Goal: Information Seeking & Learning: Find specific page/section

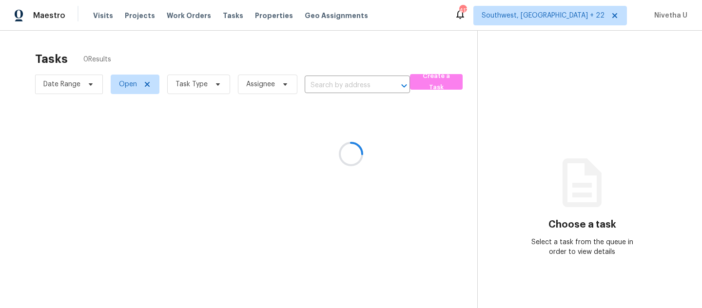
click at [176, 18] on div at bounding box center [351, 154] width 702 height 308
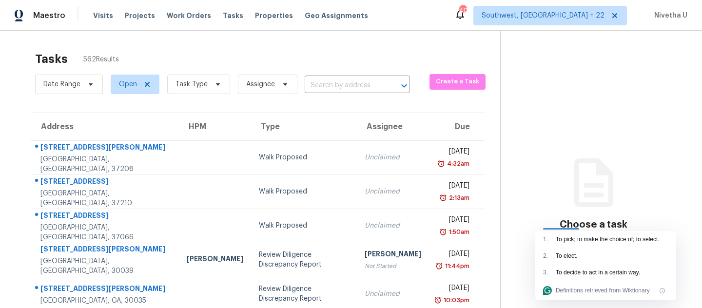
click at [179, 23] on div "Visits Projects Work Orders Tasks Properties Geo Assignments" at bounding box center [236, 16] width 287 height 20
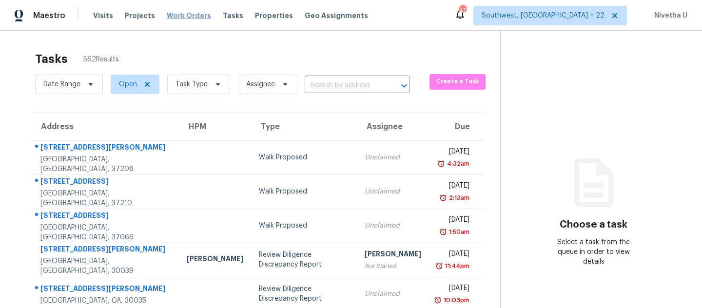
click at [179, 13] on span "Work Orders" at bounding box center [189, 16] width 44 height 10
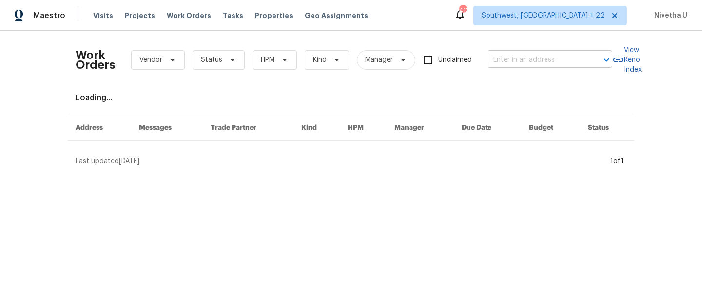
click at [521, 59] on input "text" at bounding box center [537, 60] width 98 height 15
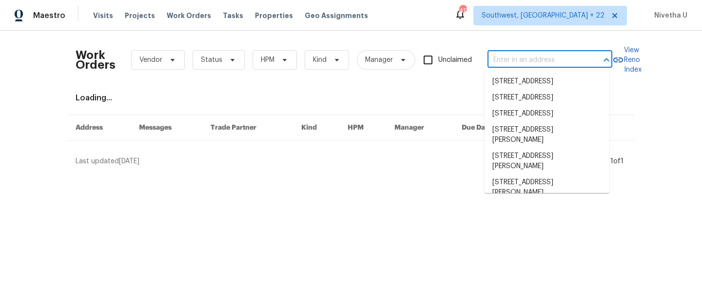
paste input "[STREET_ADDRESS]"
type input "[STREET_ADDRESS]"
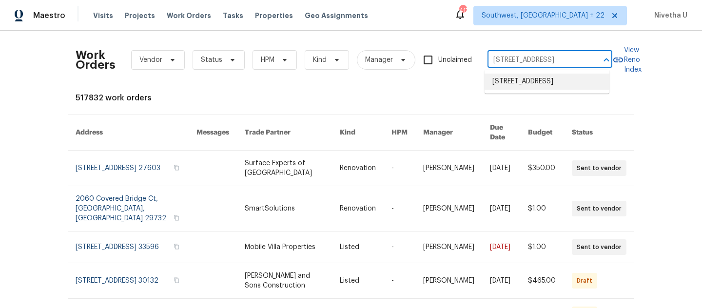
click at [549, 87] on li "[STREET_ADDRESS]" at bounding box center [547, 82] width 125 height 16
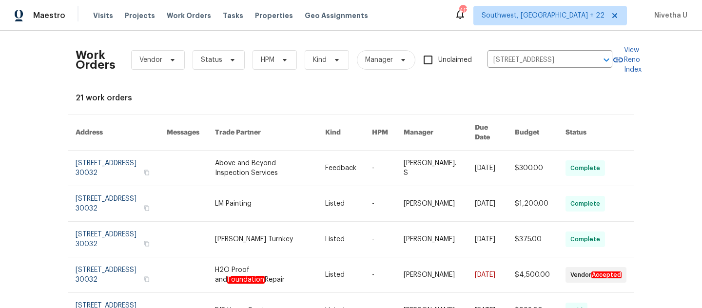
click at [94, 160] on link at bounding box center [121, 168] width 91 height 35
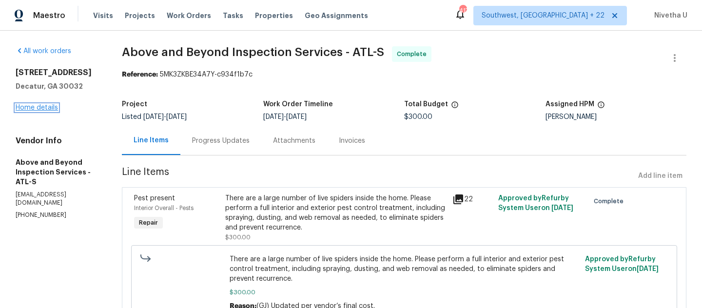
click at [33, 110] on link "Home details" at bounding box center [37, 107] width 42 height 7
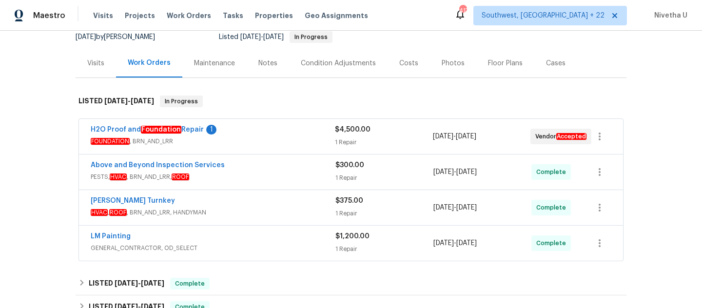
scroll to position [70, 0]
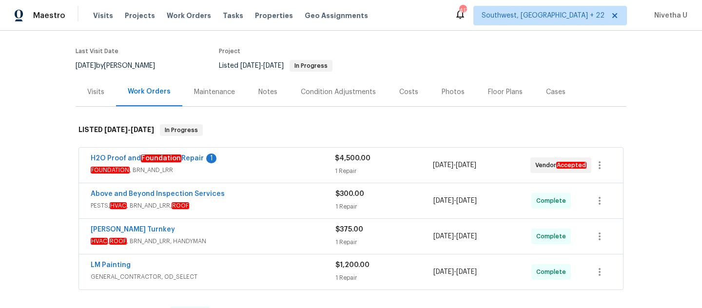
click at [261, 266] on div "LM Painting" at bounding box center [213, 266] width 245 height 12
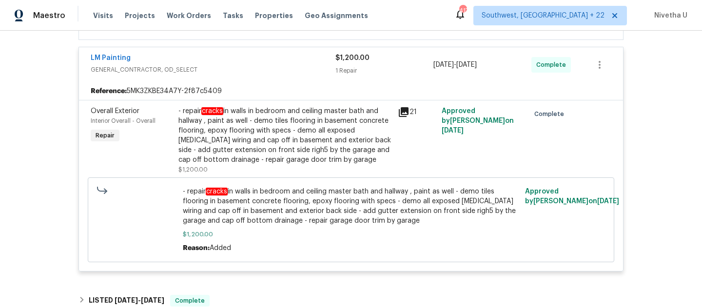
scroll to position [285, 0]
click at [269, 70] on span "GENERAL_CONTRACTOR, OD_SELECT" at bounding box center [213, 69] width 245 height 10
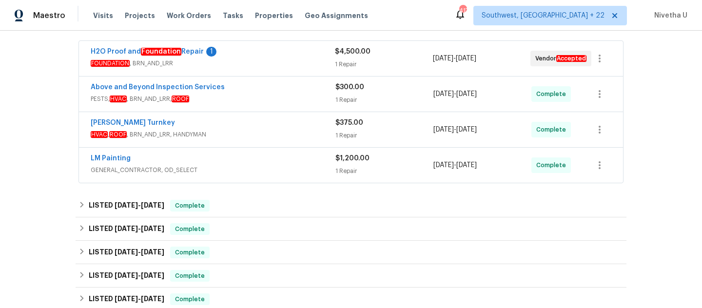
scroll to position [175, 0]
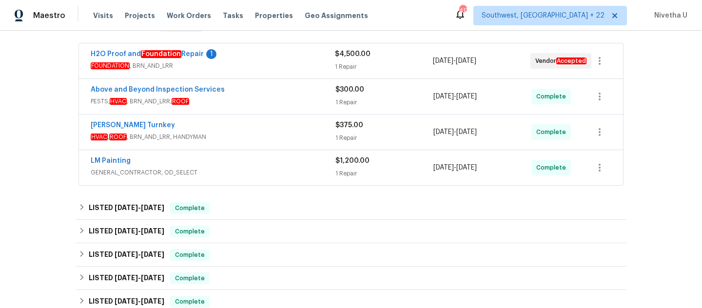
click at [289, 143] on div "[PERSON_NAME] Turnkey HVAC , ROOF , BRN_AND_LRR, HANDYMAN" at bounding box center [213, 131] width 245 height 23
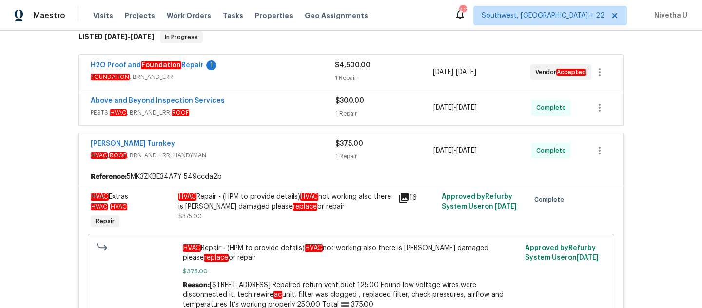
scroll to position [161, 0]
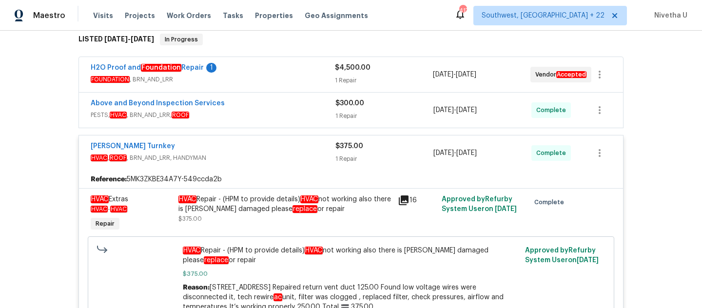
click at [274, 156] on span "HVAC , ROOF , BRN_AND_LRR, HANDYMAN" at bounding box center [213, 158] width 245 height 10
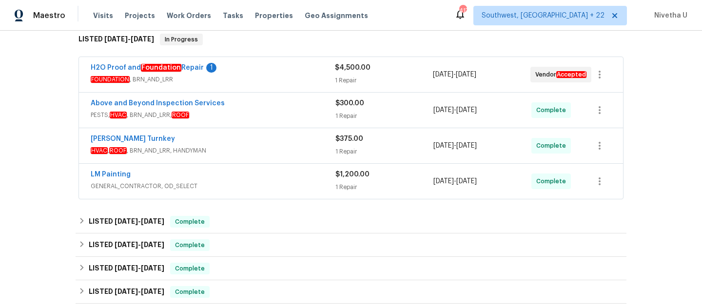
click at [271, 181] on span "GENERAL_CONTRACTOR, OD_SELECT" at bounding box center [213, 186] width 245 height 10
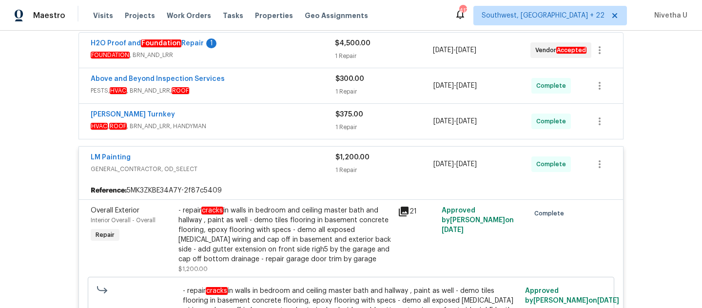
scroll to position [186, 0]
click at [257, 151] on div "LM Painting GENERAL_CONTRACTOR, OD_SELECT $1,200.00 1 Repair [DATE] - [DATE] Co…" at bounding box center [351, 163] width 544 height 35
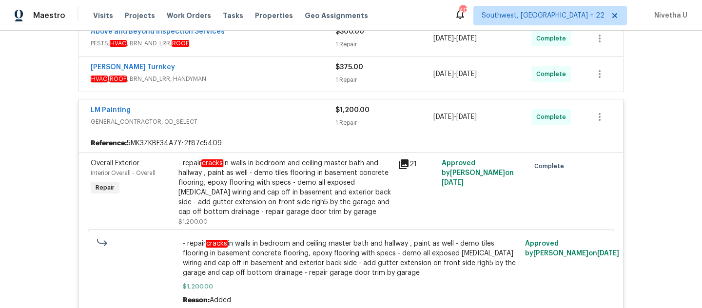
scroll to position [233, 0]
click at [271, 115] on div "LM Painting" at bounding box center [213, 111] width 245 height 12
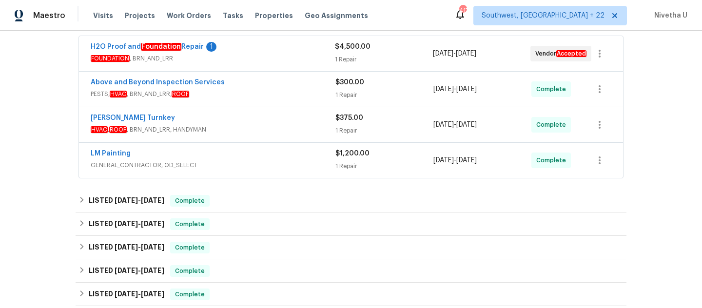
scroll to position [181, 0]
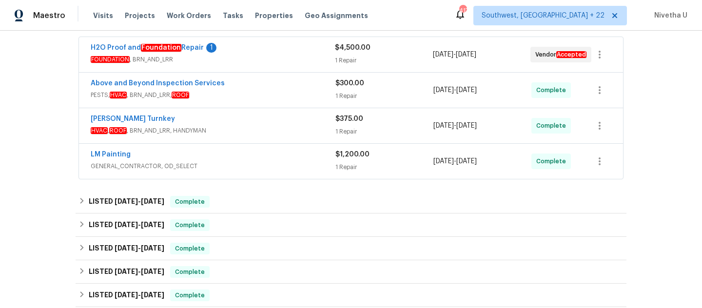
click at [264, 94] on span "PESTS, HVAC , BRN_AND_LRR, ROOF" at bounding box center [213, 95] width 245 height 10
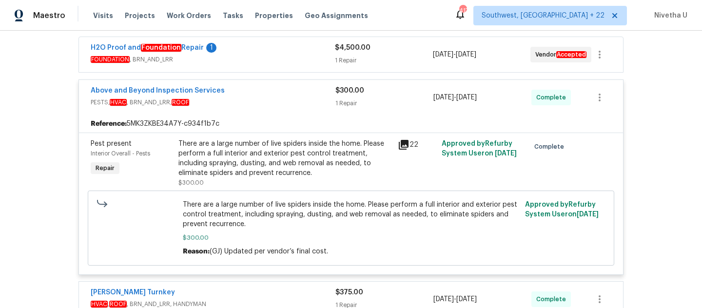
click at [271, 99] on span "PESTS, HVAC , BRN_AND_LRR, ROOF" at bounding box center [213, 103] width 245 height 10
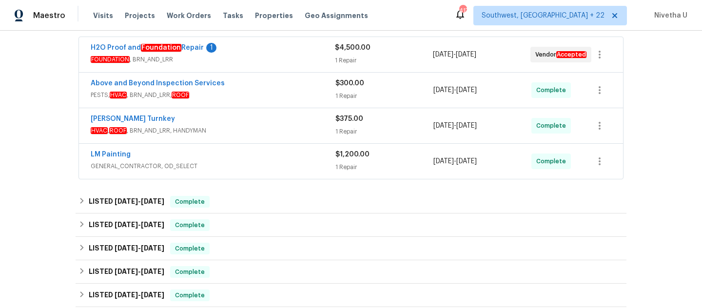
click at [271, 99] on span "PESTS, HVAC , BRN_AND_LRR, ROOF" at bounding box center [213, 95] width 245 height 10
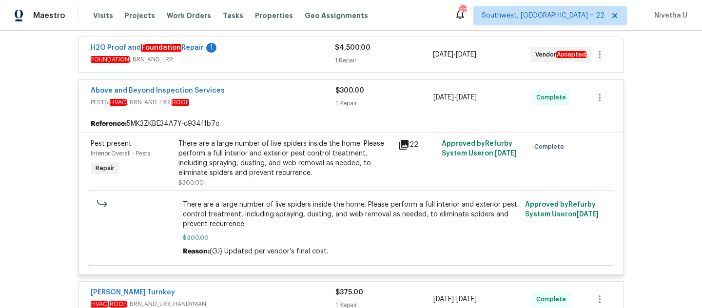
click at [271, 99] on span "PESTS, HVAC , BRN_AND_LRR, ROOF" at bounding box center [213, 103] width 245 height 10
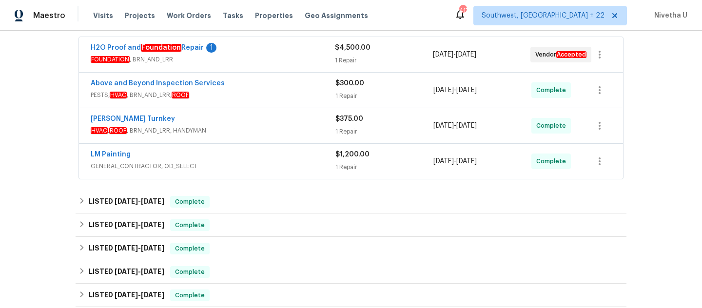
click at [271, 99] on span "PESTS, HVAC , BRN_AND_LRR, ROOF" at bounding box center [213, 95] width 245 height 10
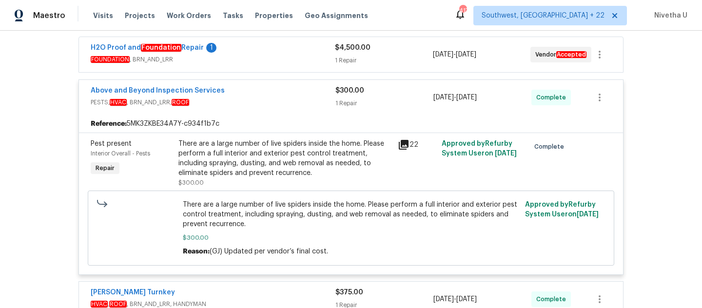
click at [271, 99] on span "PESTS, HVAC , BRN_AND_LRR, ROOF" at bounding box center [213, 103] width 245 height 10
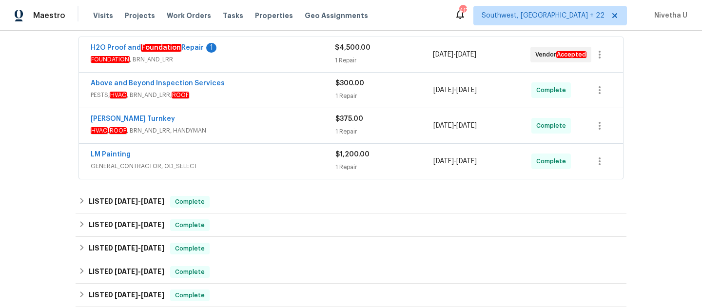
click at [285, 61] on span "FOUNDATION , BRN_AND_LRR" at bounding box center [213, 60] width 244 height 10
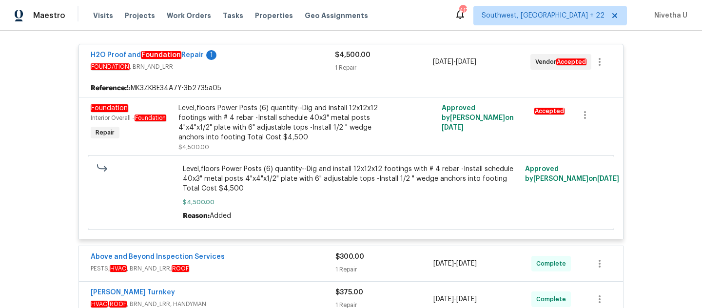
click at [285, 61] on div "H2O Proof and Foundation Repair 1" at bounding box center [213, 56] width 244 height 12
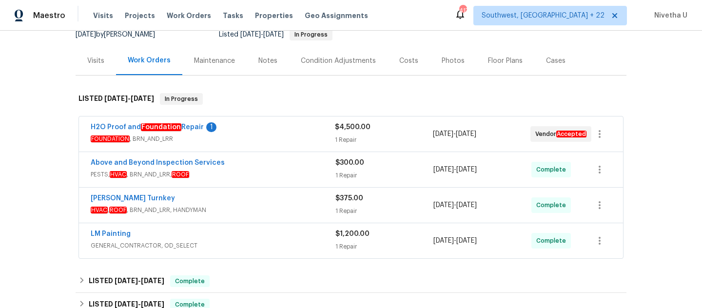
scroll to position [101, 0]
click at [190, 15] on span "Work Orders" at bounding box center [189, 16] width 44 height 10
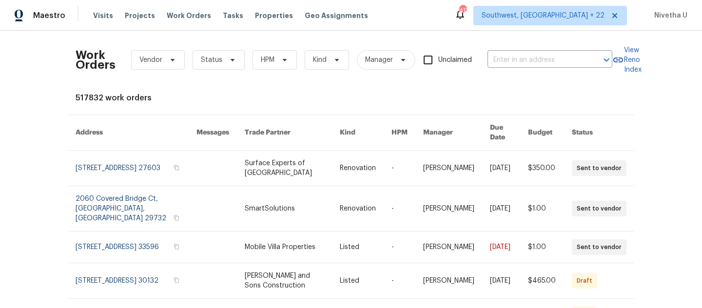
click at [558, 70] on div "Work Orders Vendor Status HPM Kind Manager Unclaimed ​" at bounding box center [344, 60] width 537 height 43
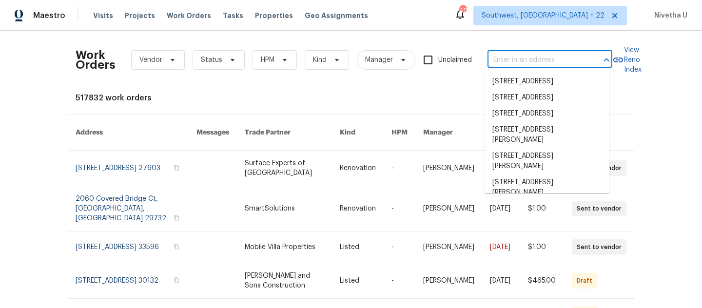
click at [550, 63] on input "text" at bounding box center [537, 60] width 98 height 15
paste input "[STREET_ADDRESS]"
type input "[STREET_ADDRESS]"
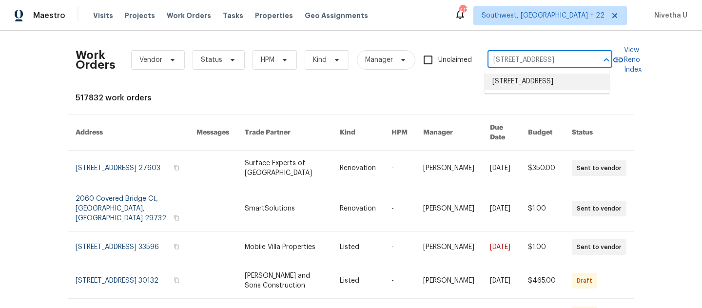
click at [550, 88] on li "[STREET_ADDRESS]" at bounding box center [547, 82] width 125 height 16
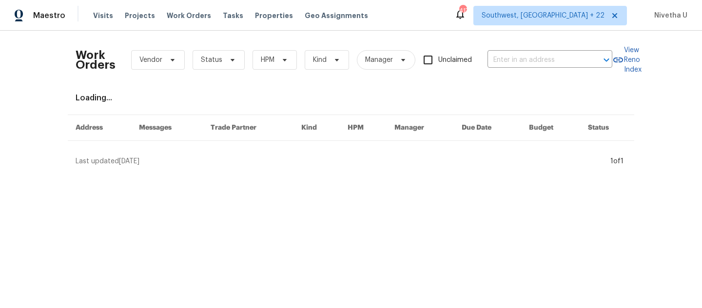
type input "[STREET_ADDRESS]"
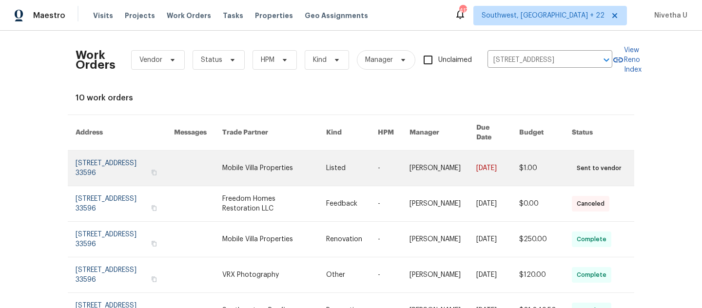
click at [97, 159] on link at bounding box center [125, 168] width 98 height 35
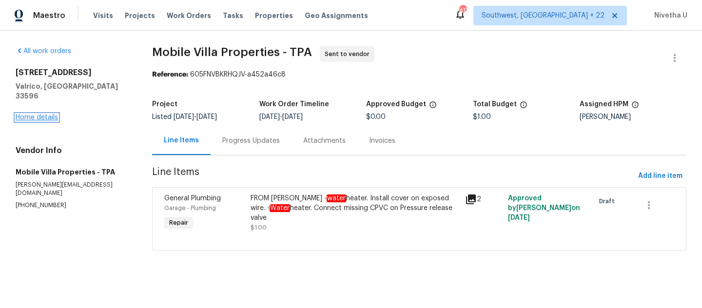
click at [39, 114] on link "Home details" at bounding box center [37, 117] width 42 height 7
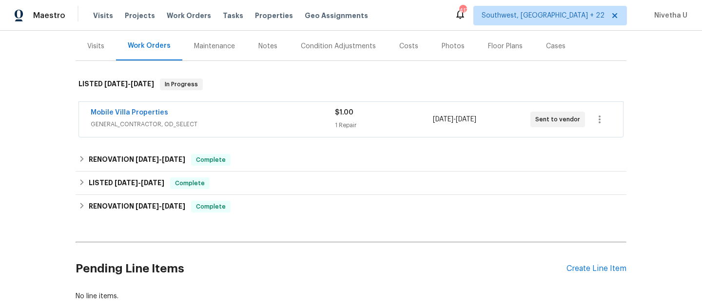
scroll to position [116, 0]
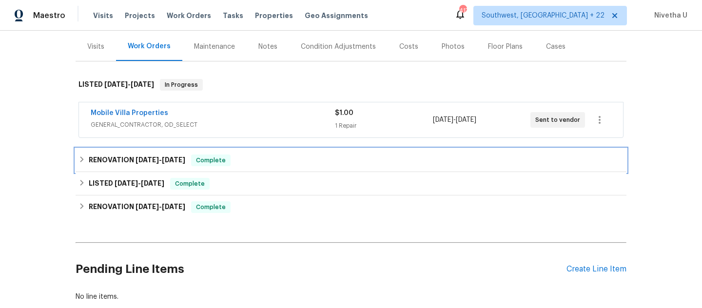
click at [265, 161] on div "RENOVATION [DATE] - [DATE] Complete" at bounding box center [350, 161] width 545 height 12
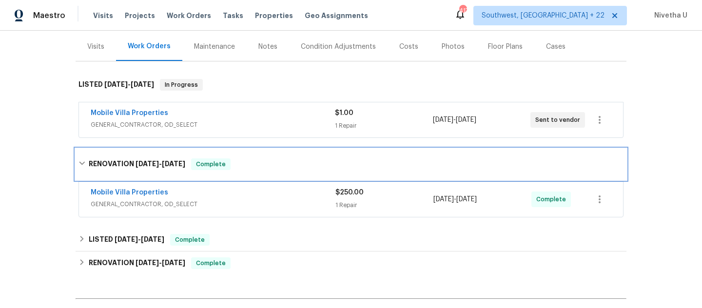
scroll to position [141, 0]
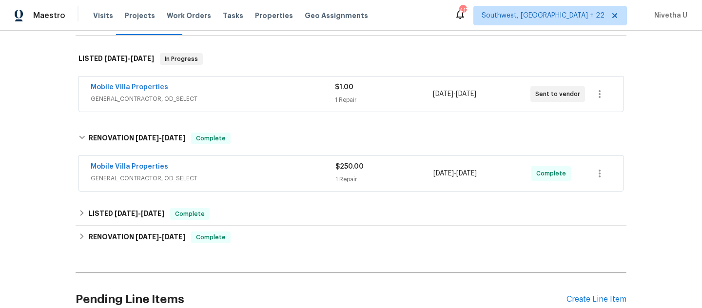
click at [263, 176] on span "GENERAL_CONTRACTOR, OD_SELECT" at bounding box center [213, 179] width 245 height 10
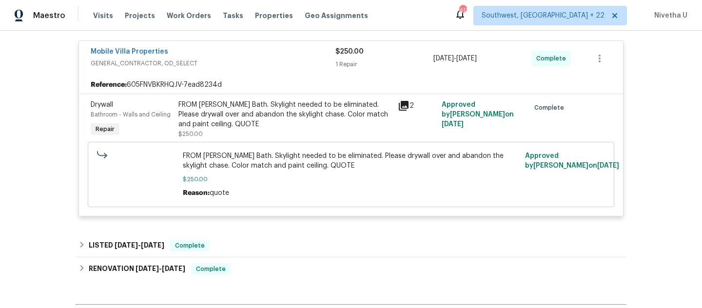
scroll to position [263, 0]
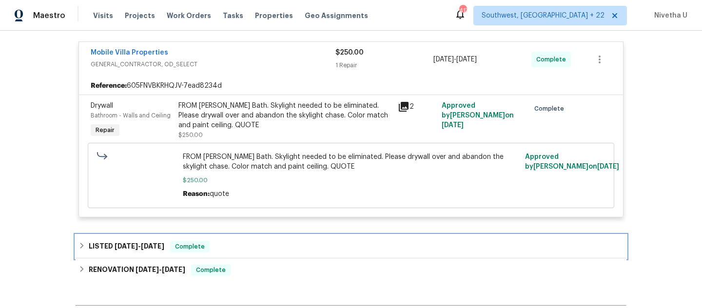
click at [235, 249] on div "LISTED [DATE] - [DATE] Complete" at bounding box center [350, 247] width 545 height 12
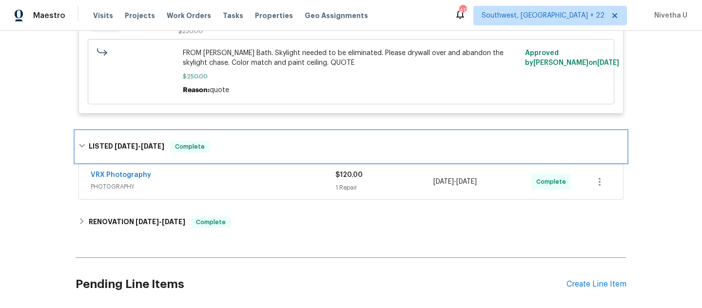
scroll to position [366, 0]
click at [229, 156] on div "LISTED [DATE] - [DATE] Complete" at bounding box center [351, 147] width 551 height 31
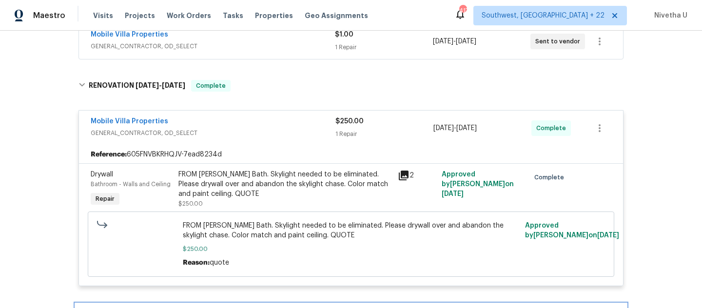
scroll to position [194, 0]
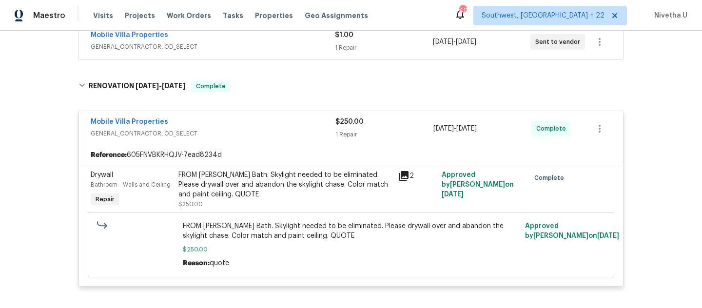
click at [285, 126] on div "Mobile Villa Properties" at bounding box center [213, 123] width 245 height 12
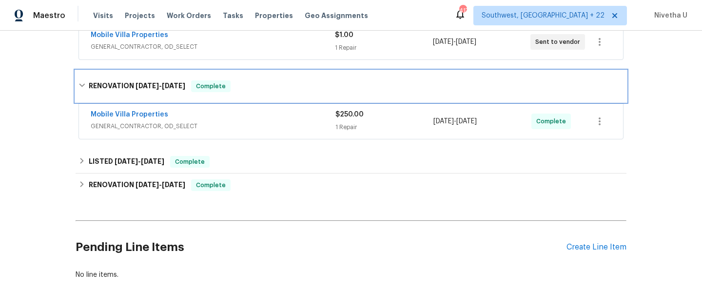
click at [275, 83] on div "RENOVATION [DATE] - [DATE] Complete" at bounding box center [350, 86] width 545 height 12
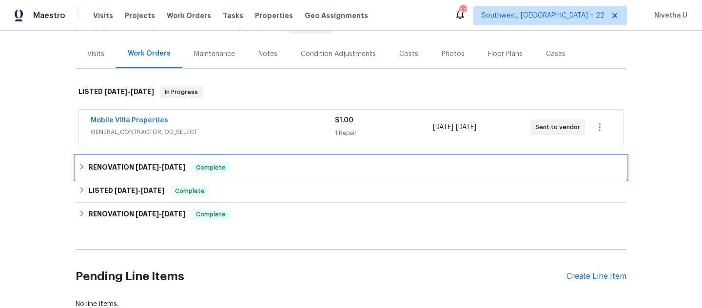
scroll to position [93, 0]
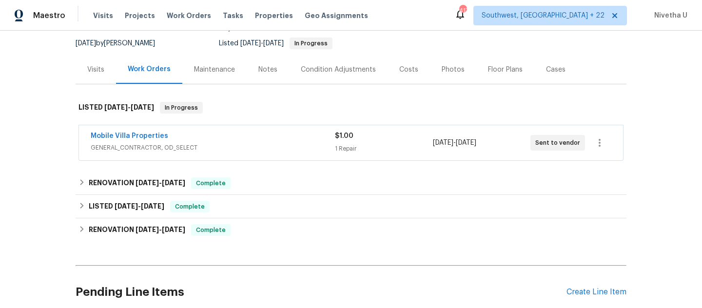
click at [275, 148] on span "GENERAL_CONTRACTOR, OD_SELECT" at bounding box center [213, 148] width 244 height 10
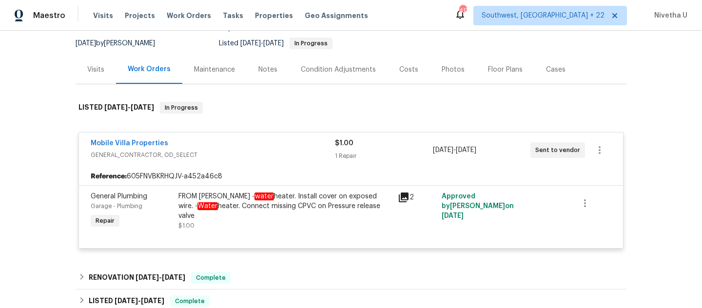
click at [275, 149] on div "Mobile Villa Properties" at bounding box center [213, 144] width 244 height 12
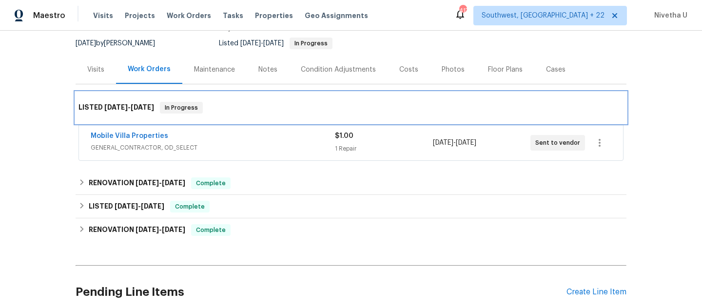
click at [260, 110] on div "LISTED [DATE] - [DATE] In Progress" at bounding box center [350, 108] width 545 height 12
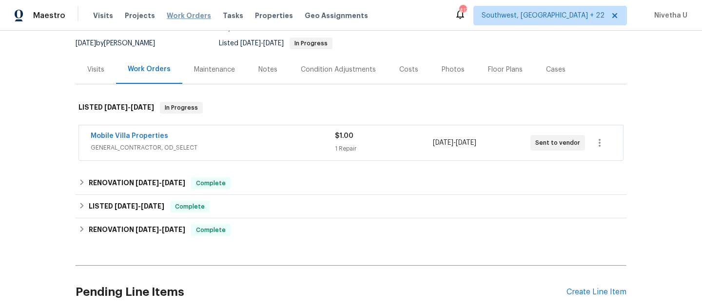
click at [170, 18] on span "Work Orders" at bounding box center [189, 16] width 44 height 10
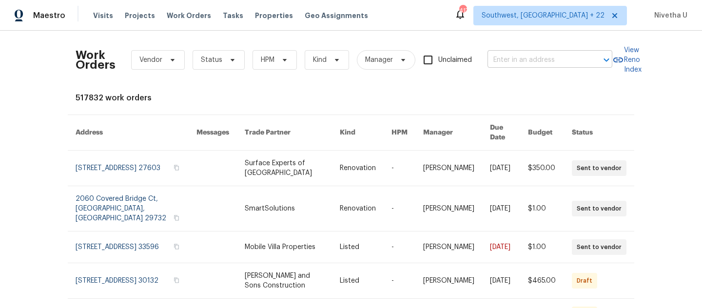
click at [520, 54] on input "text" at bounding box center [537, 60] width 98 height 15
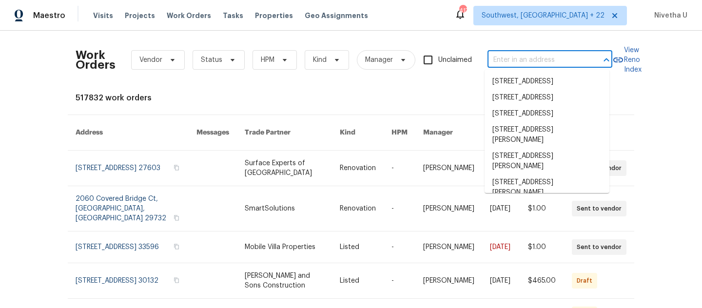
paste input "[STREET_ADDRESS]"
type input "[STREET_ADDRESS]"
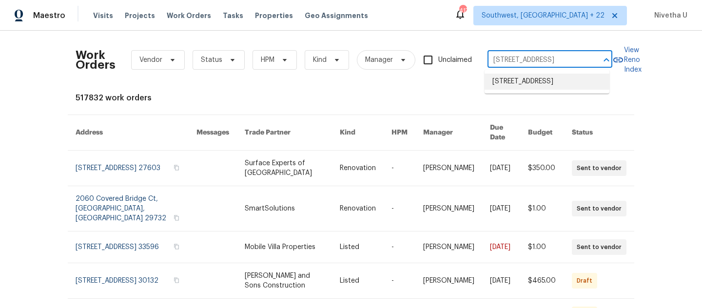
click at [539, 87] on li "[STREET_ADDRESS]" at bounding box center [547, 82] width 125 height 16
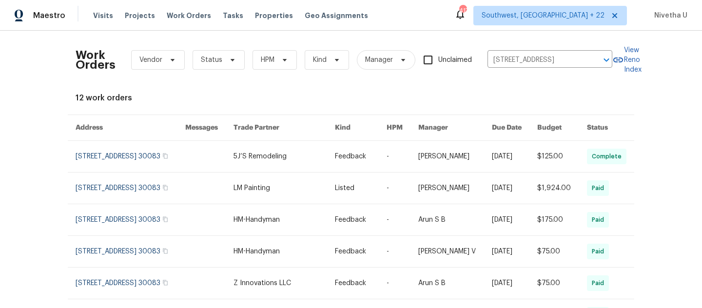
click at [102, 163] on link at bounding box center [131, 156] width 110 height 31
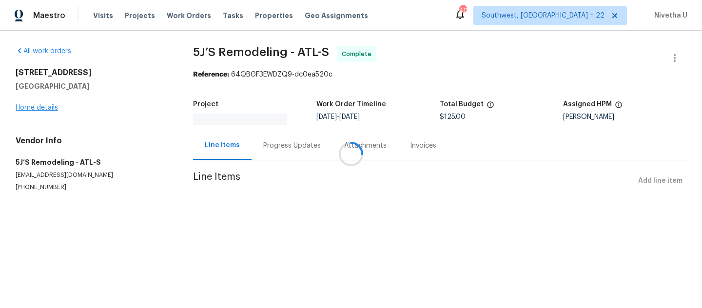
click at [34, 109] on div at bounding box center [351, 154] width 702 height 308
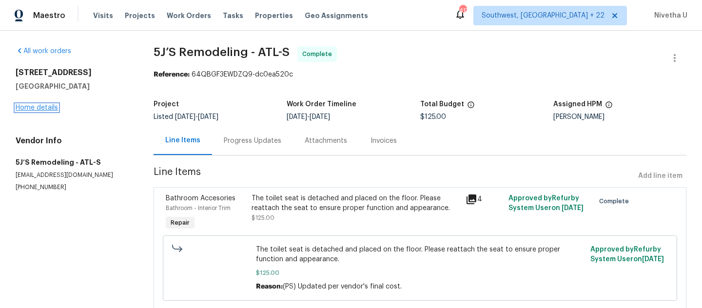
click at [34, 109] on link "Home details" at bounding box center [37, 107] width 42 height 7
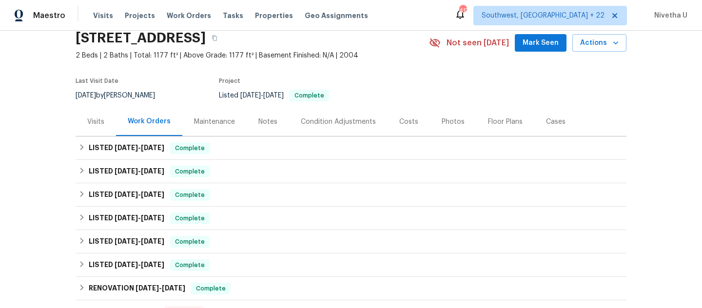
scroll to position [99, 0]
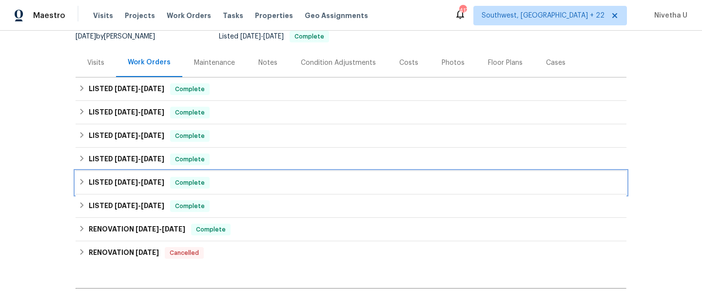
click at [219, 185] on div "LISTED [DATE] - [DATE] Complete" at bounding box center [350, 183] width 545 height 12
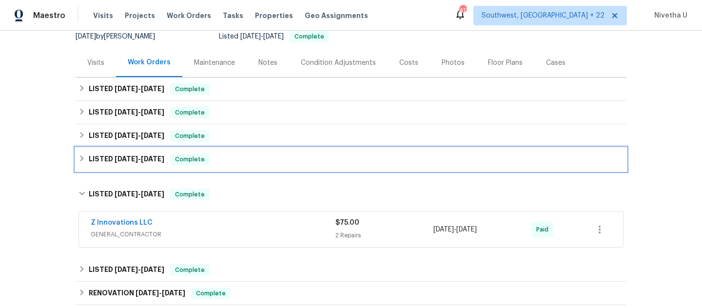
click at [216, 161] on div "LISTED [DATE] - [DATE] Complete" at bounding box center [350, 160] width 545 height 12
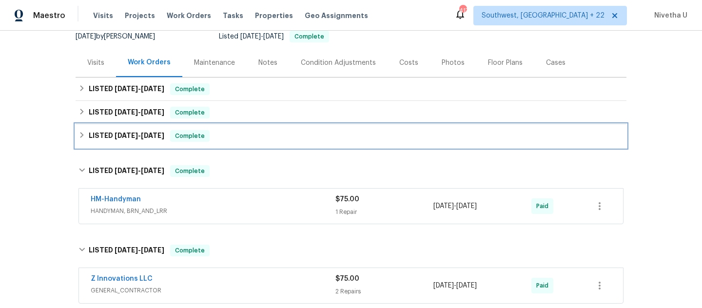
click at [219, 145] on div "LISTED [DATE] - [DATE] Complete" at bounding box center [351, 135] width 551 height 23
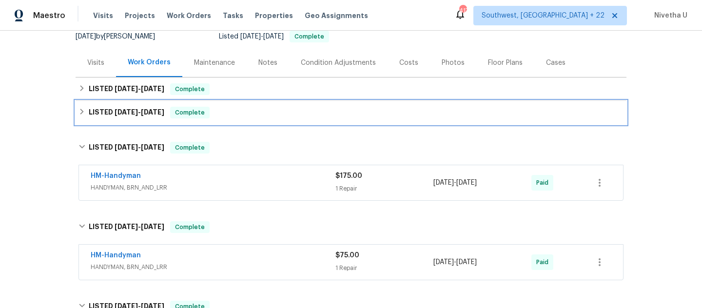
click at [216, 111] on div "LISTED [DATE] - [DATE] Complete" at bounding box center [350, 113] width 545 height 12
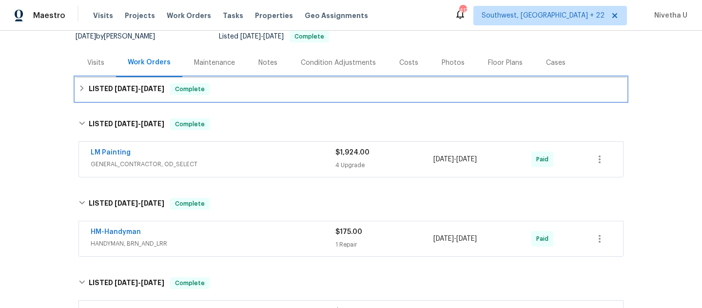
click at [218, 93] on div "LISTED [DATE] - [DATE] Complete" at bounding box center [350, 89] width 545 height 12
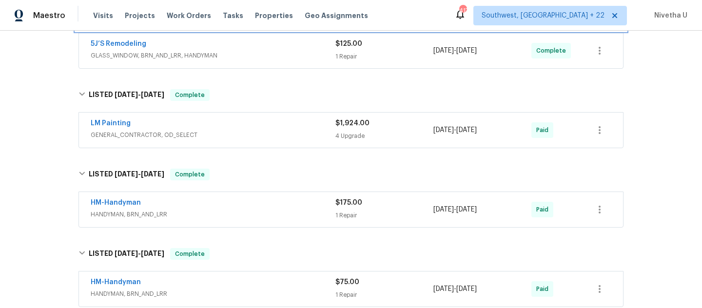
scroll to position [130, 0]
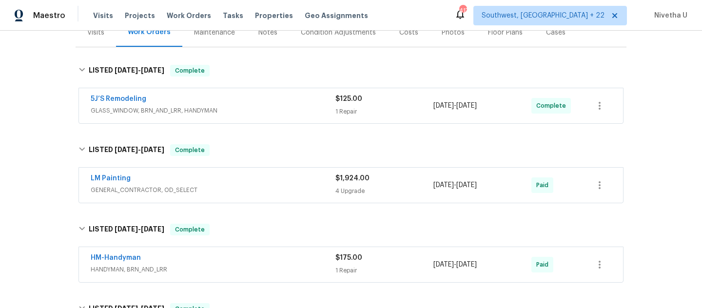
click at [242, 107] on span "GLASS_WINDOW, BRN_AND_LRR, HANDYMAN" at bounding box center [213, 111] width 245 height 10
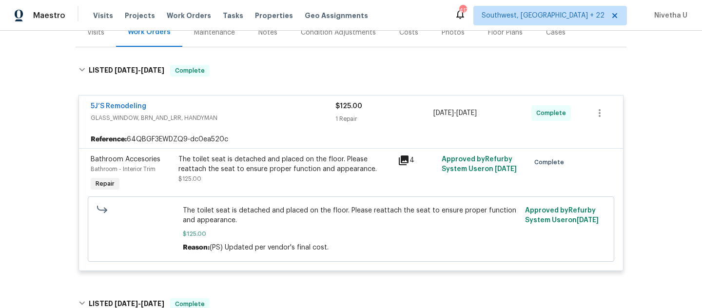
click at [252, 116] on span "GLASS_WINDOW, BRN_AND_LRR, HANDYMAN" at bounding box center [213, 118] width 245 height 10
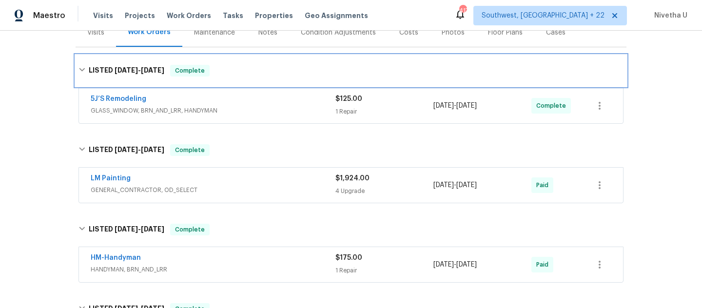
click at [248, 78] on div "LISTED [DATE] - [DATE] Complete" at bounding box center [351, 70] width 551 height 31
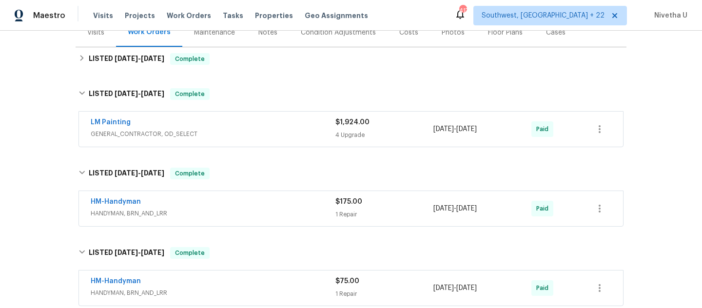
click at [248, 128] on div "LM Painting" at bounding box center [213, 123] width 245 height 12
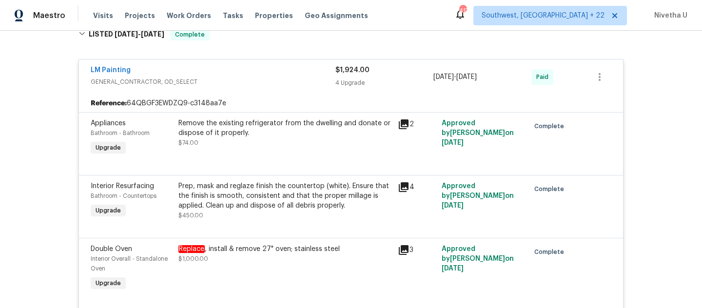
scroll to position [177, 0]
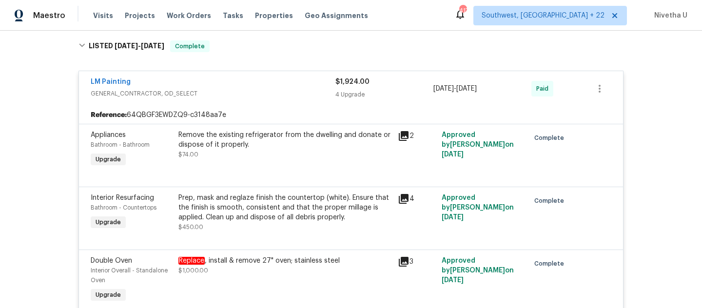
click at [266, 93] on span "GENERAL_CONTRACTOR, OD_SELECT" at bounding box center [213, 94] width 245 height 10
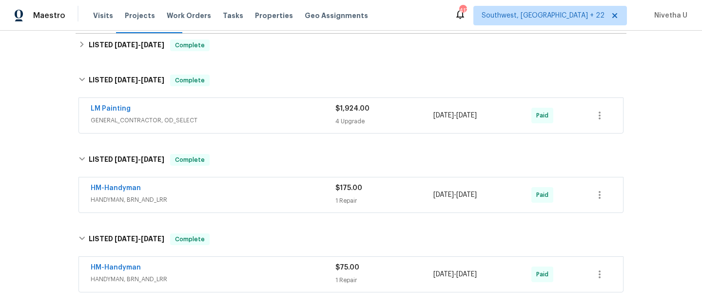
scroll to position [141, 0]
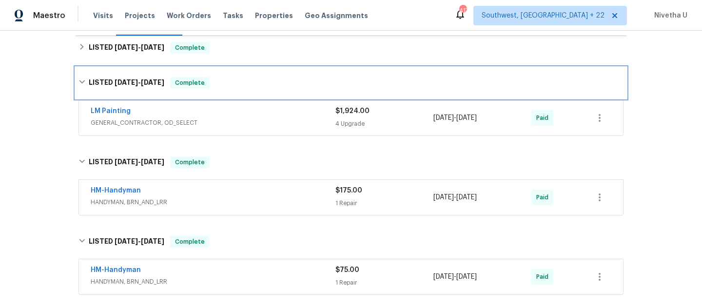
click at [245, 78] on div "LISTED [DATE] - [DATE] Complete" at bounding box center [350, 83] width 545 height 12
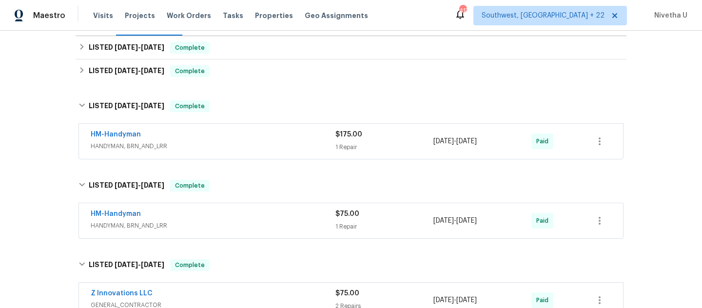
click at [243, 142] on span "HANDYMAN, BRN_AND_LRR" at bounding box center [213, 146] width 245 height 10
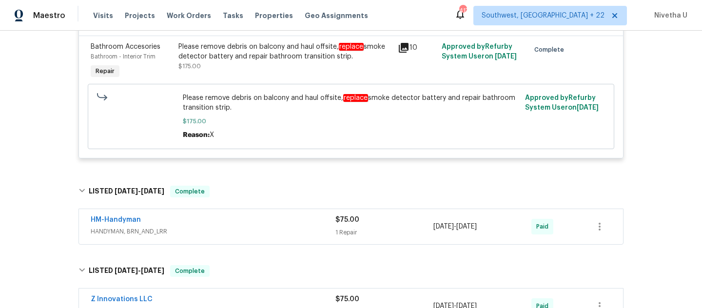
scroll to position [307, 0]
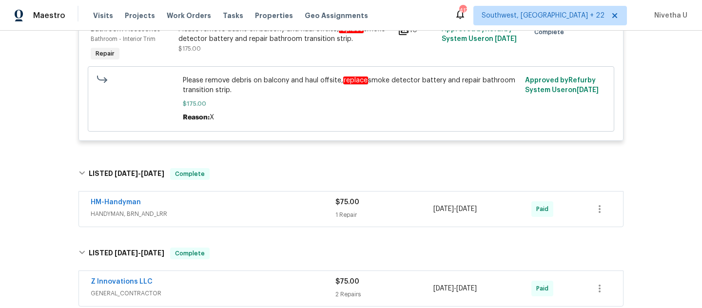
click at [268, 217] on span "HANDYMAN, BRN_AND_LRR" at bounding box center [213, 214] width 245 height 10
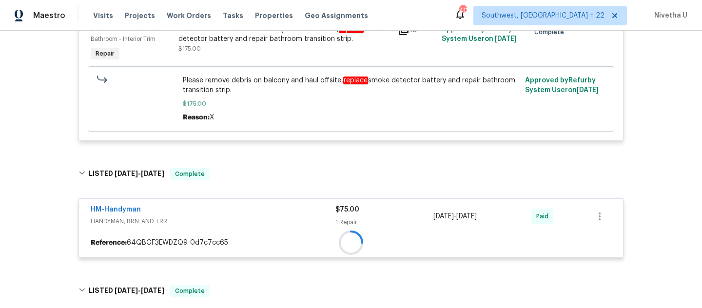
scroll to position [401, 0]
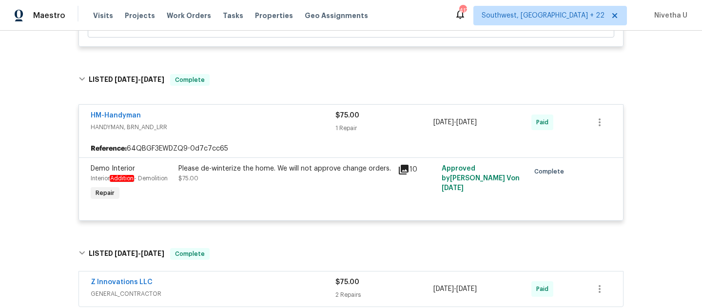
click at [245, 124] on span "HANDYMAN, BRN_AND_LRR" at bounding box center [213, 127] width 245 height 10
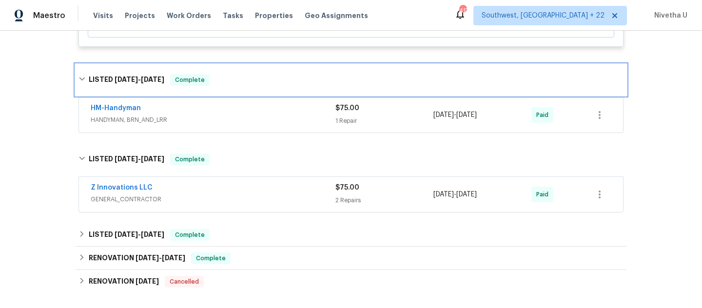
click at [232, 71] on div "LISTED [DATE] - [DATE] Complete" at bounding box center [351, 79] width 551 height 31
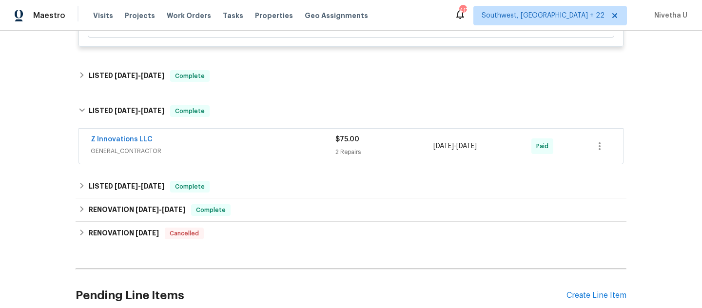
click at [234, 149] on span "GENERAL_CONTRACTOR" at bounding box center [213, 151] width 245 height 10
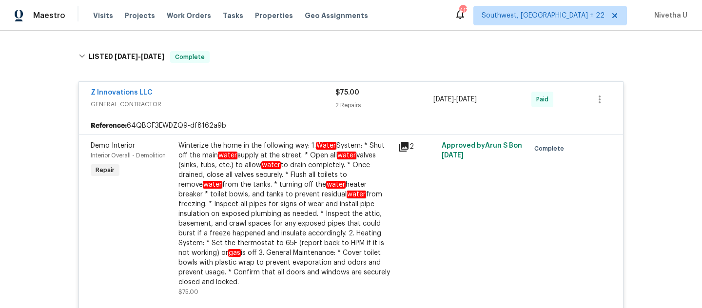
scroll to position [460, 0]
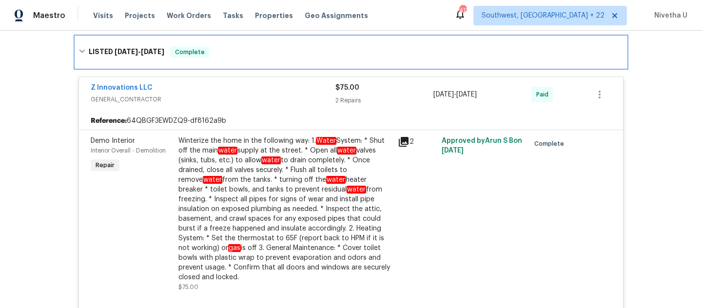
click at [220, 57] on div "LISTED [DATE] - [DATE] Complete" at bounding box center [350, 52] width 545 height 12
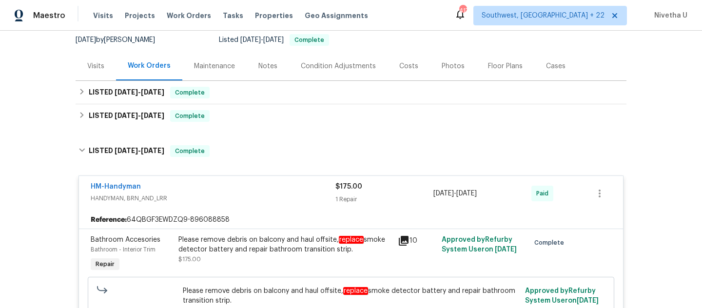
scroll to position [96, 0]
click at [178, 15] on span "Work Orders" at bounding box center [189, 16] width 44 height 10
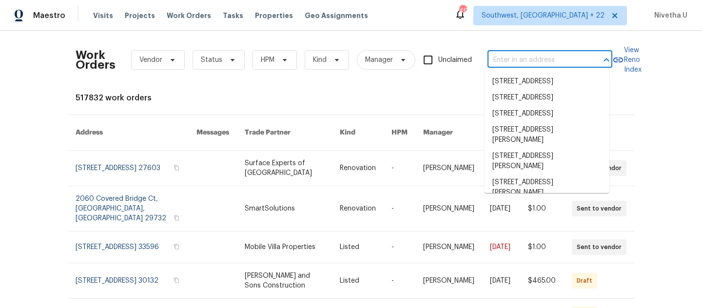
click at [540, 64] on input "text" at bounding box center [537, 60] width 98 height 15
paste input "[STREET_ADDRESS]"
type input "[STREET_ADDRESS]"
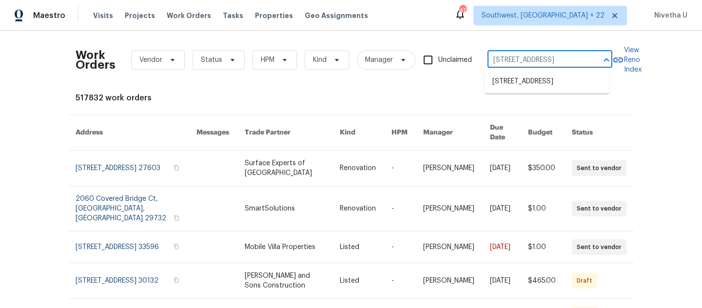
scroll to position [0, 66]
click at [540, 90] on li "[STREET_ADDRESS]" at bounding box center [547, 82] width 125 height 16
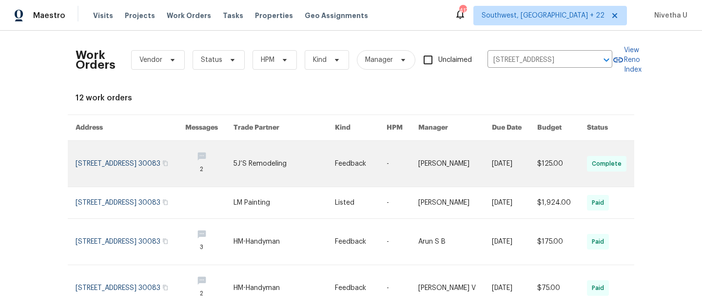
click at [124, 171] on link at bounding box center [131, 164] width 110 height 46
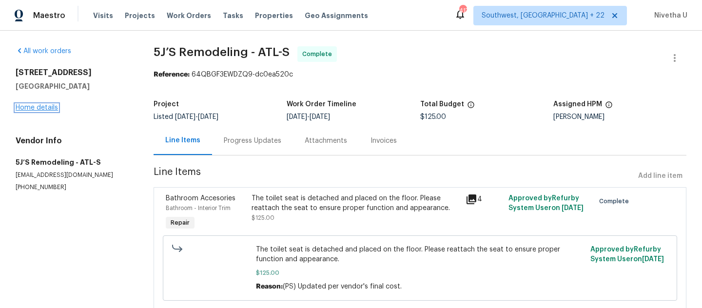
click at [29, 107] on link "Home details" at bounding box center [37, 107] width 42 height 7
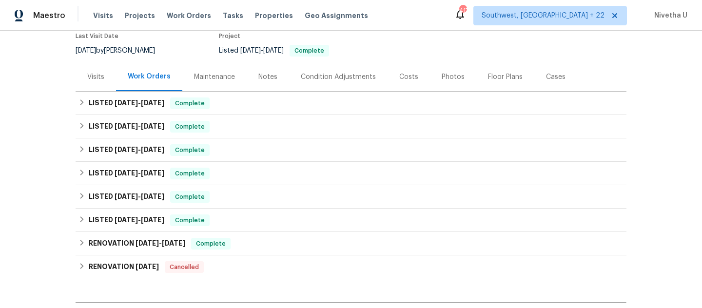
scroll to position [86, 0]
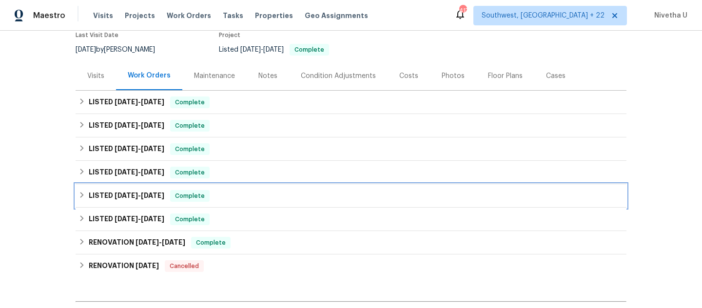
click at [226, 195] on div "LISTED [DATE] - [DATE] Complete" at bounding box center [350, 196] width 545 height 12
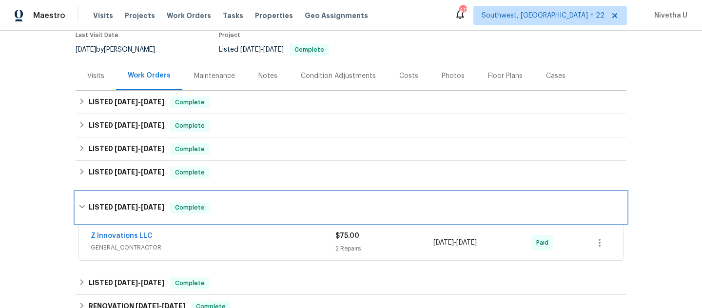
click at [228, 205] on div "LISTED [DATE] - [DATE] Complete" at bounding box center [350, 208] width 545 height 12
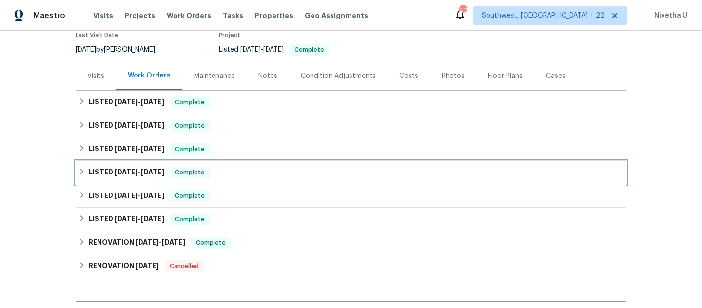
click at [227, 178] on div "LISTED [DATE] - [DATE] Complete" at bounding box center [351, 172] width 551 height 23
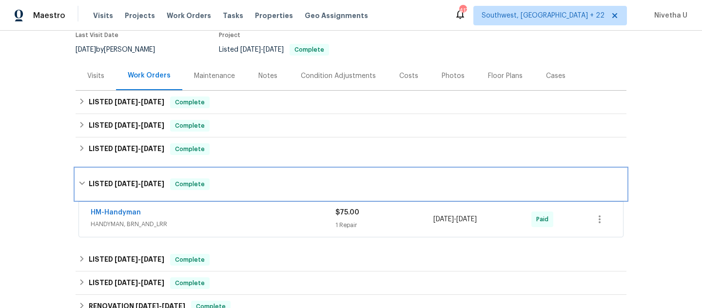
click at [227, 178] on div "LISTED [DATE] - [DATE] Complete" at bounding box center [350, 184] width 545 height 12
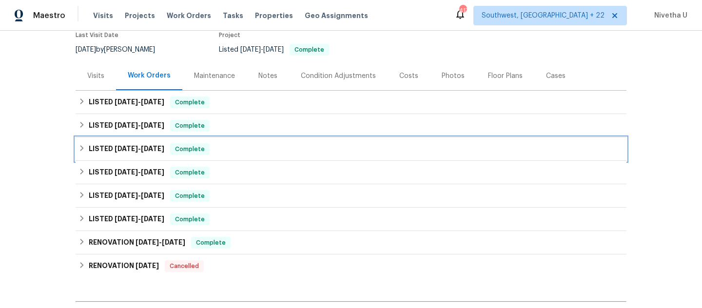
click at [226, 155] on div "LISTED [DATE] - [DATE] Complete" at bounding box center [350, 149] width 545 height 12
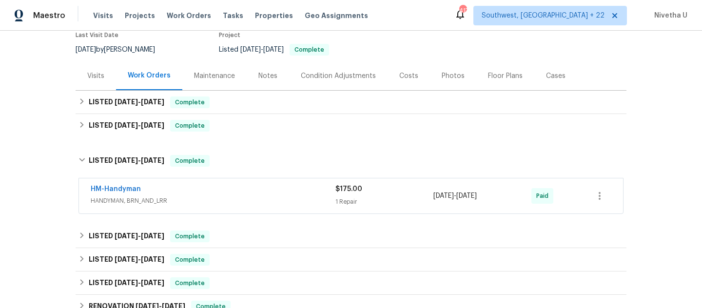
click at [226, 201] on span "HANDYMAN, BRN_AND_LRR" at bounding box center [213, 201] width 245 height 10
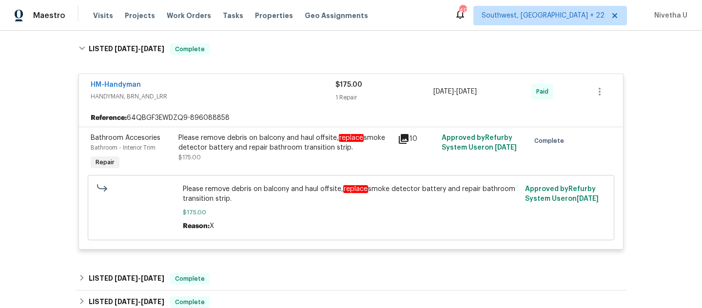
scroll to position [116, 0]
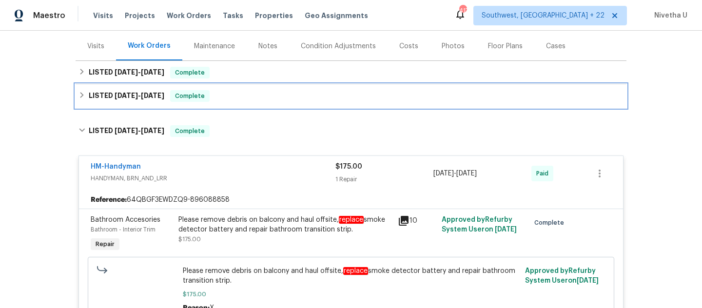
click at [228, 106] on div "LISTED [DATE] - [DATE] Complete" at bounding box center [351, 95] width 551 height 23
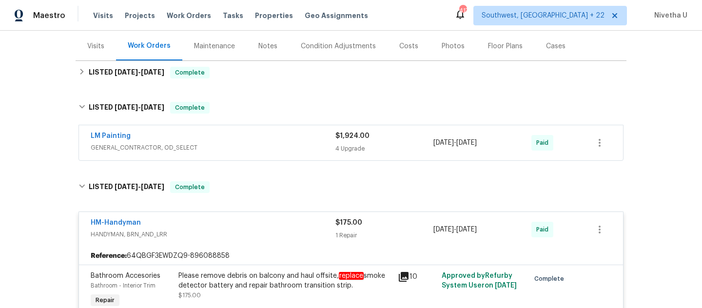
click at [228, 139] on div "LM Painting" at bounding box center [213, 137] width 245 height 12
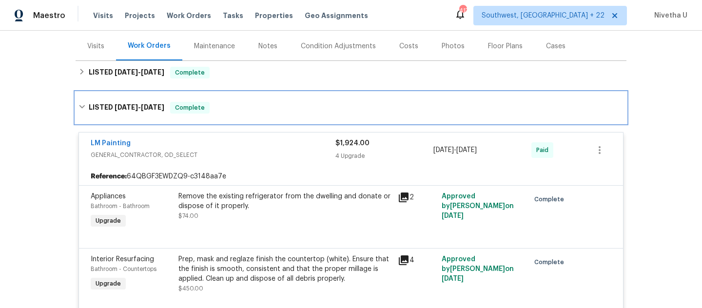
click at [234, 111] on div "LISTED [DATE] - [DATE] Complete" at bounding box center [350, 108] width 545 height 12
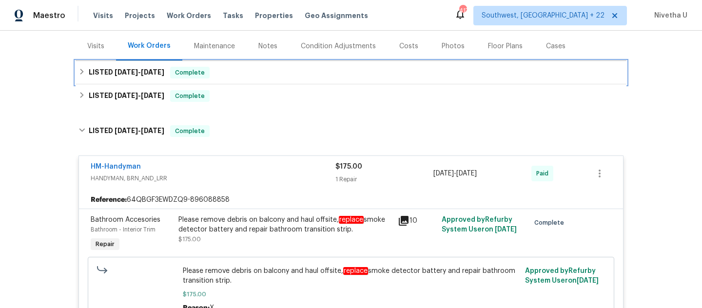
click at [228, 72] on div "LISTED [DATE] - [DATE] Complete" at bounding box center [350, 73] width 545 height 12
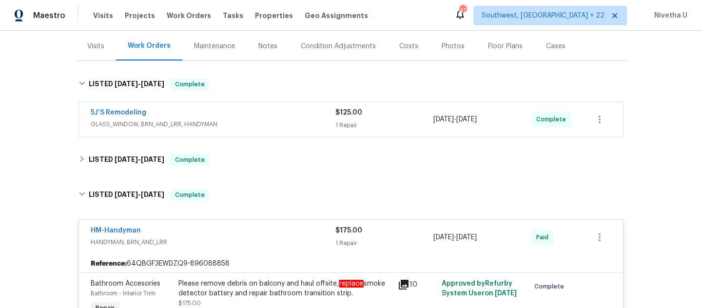
click at [231, 110] on div "5J’S Remodeling" at bounding box center [213, 114] width 245 height 12
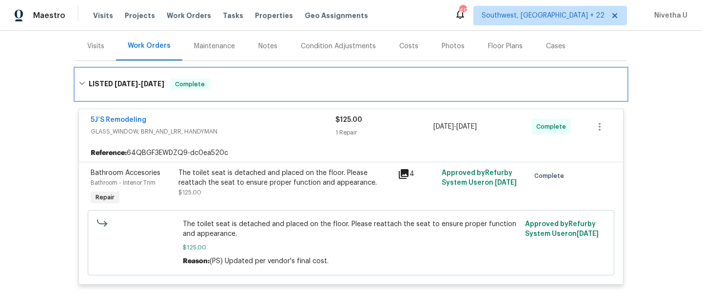
click at [234, 79] on div "LISTED [DATE] - [DATE] Complete" at bounding box center [350, 84] width 545 height 12
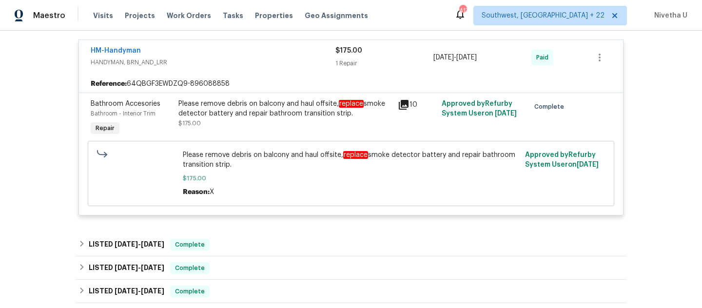
scroll to position [233, 0]
click at [100, 13] on span "Visits" at bounding box center [103, 16] width 20 height 10
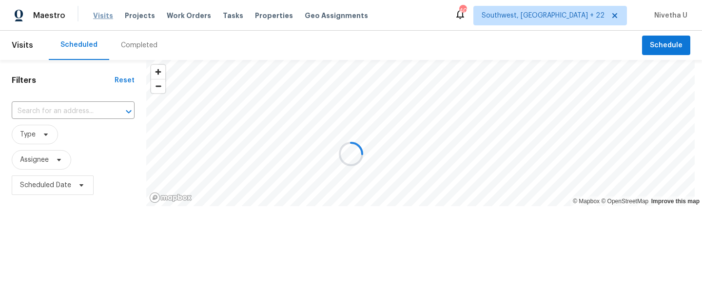
click at [100, 13] on div at bounding box center [351, 154] width 702 height 308
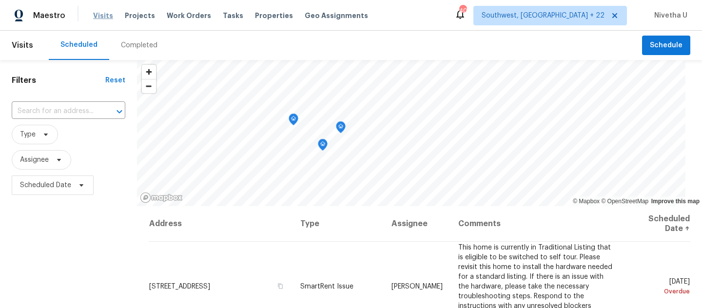
click at [100, 18] on span "Visits" at bounding box center [103, 16] width 20 height 10
click at [141, 48] on div "Completed" at bounding box center [139, 45] width 37 height 10
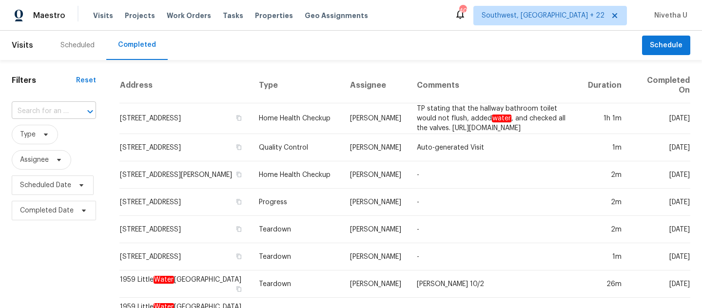
click at [73, 111] on div at bounding box center [83, 112] width 25 height 14
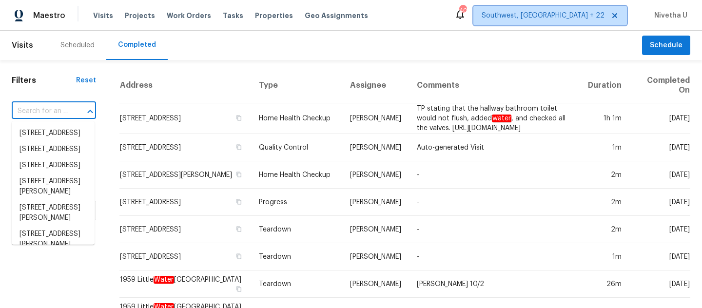
click at [562, 20] on span "Southwest, [GEOGRAPHIC_DATA] + 22" at bounding box center [543, 16] width 123 height 10
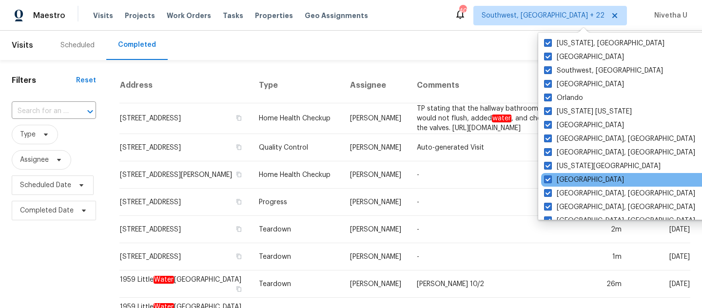
scroll to position [262, 0]
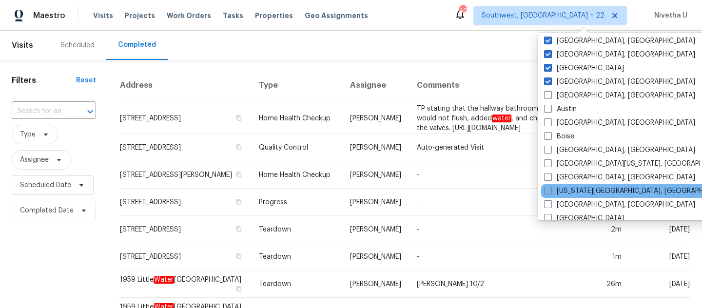
click at [604, 193] on label "[US_STATE][GEOGRAPHIC_DATA], [GEOGRAPHIC_DATA]" at bounding box center [638, 191] width 188 height 10
click at [550, 193] on input "[US_STATE][GEOGRAPHIC_DATA], [GEOGRAPHIC_DATA]" at bounding box center [547, 189] width 6 height 6
checkbox input "true"
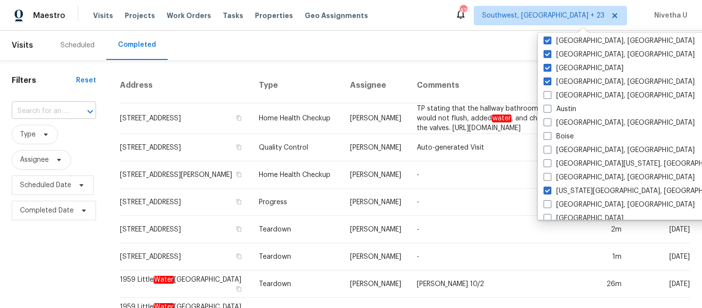
click at [50, 112] on input "text" at bounding box center [40, 111] width 57 height 15
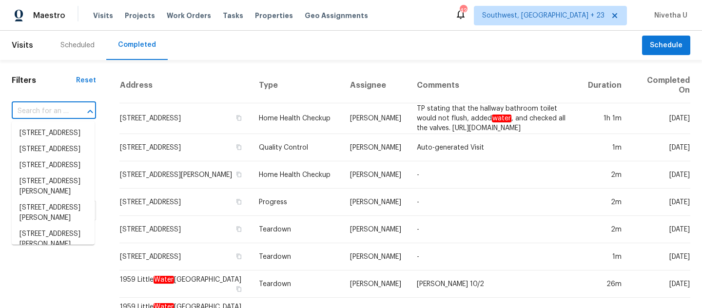
paste input "[STREET_ADDRESS]"
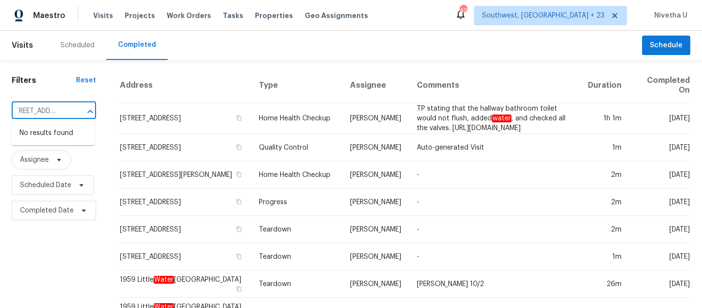
type input "[STREET_ADDRESS]"
click at [566, 24] on span "Southwest, [GEOGRAPHIC_DATA] + 23" at bounding box center [550, 16] width 153 height 20
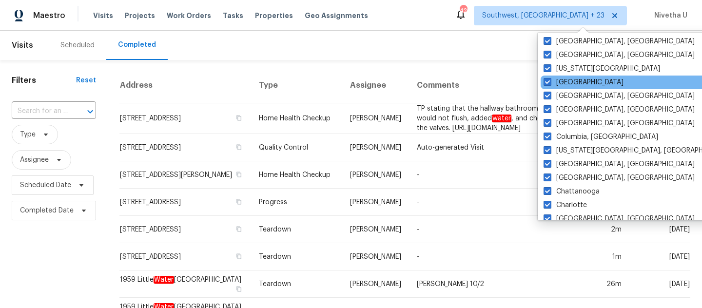
scroll to position [280, 0]
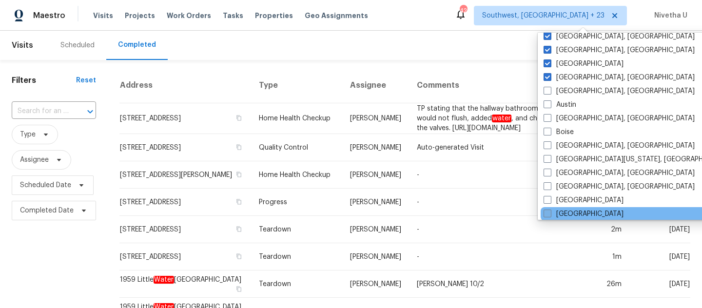
click at [576, 215] on label "[GEOGRAPHIC_DATA]" at bounding box center [584, 214] width 80 height 10
click at [550, 215] on input "[GEOGRAPHIC_DATA]" at bounding box center [547, 212] width 6 height 6
checkbox input "true"
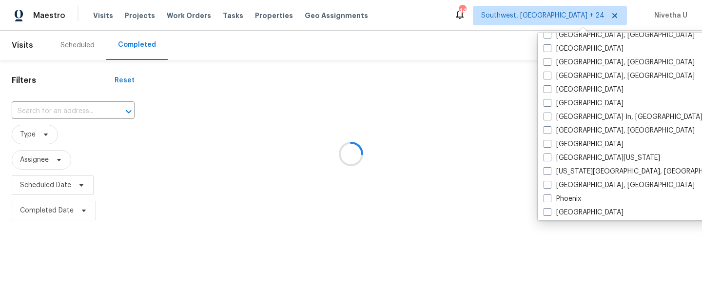
scroll to position [498, 0]
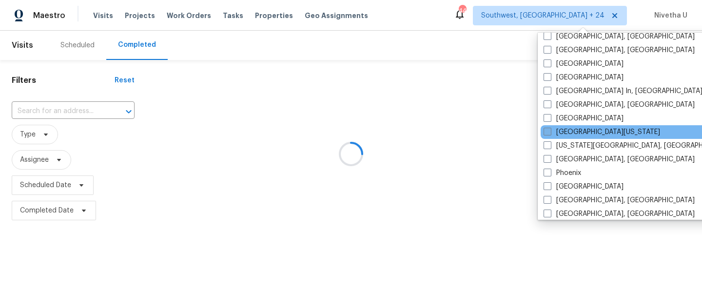
click at [574, 132] on label "[GEOGRAPHIC_DATA][US_STATE]" at bounding box center [602, 132] width 117 height 10
click at [550, 132] on input "[GEOGRAPHIC_DATA][US_STATE]" at bounding box center [547, 130] width 6 height 6
checkbox input "true"
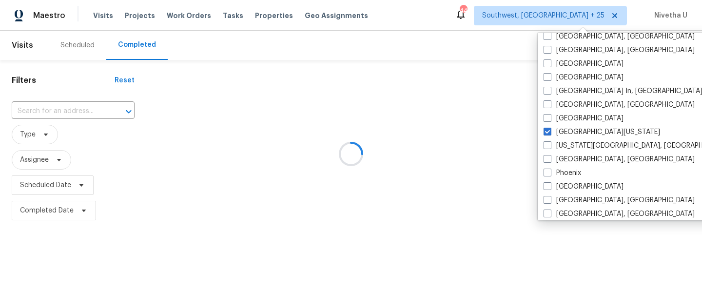
click at [56, 118] on div at bounding box center [351, 154] width 702 height 308
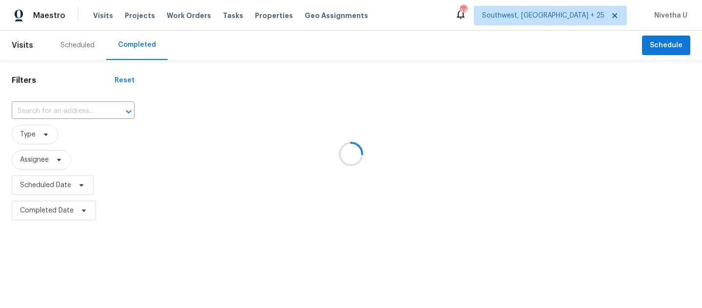
click at [55, 111] on div at bounding box center [351, 154] width 702 height 308
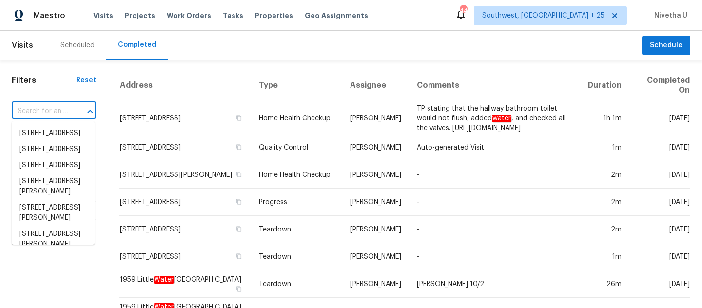
click at [55, 111] on input "text" at bounding box center [40, 111] width 57 height 15
paste input "[STREET_ADDRESS]"
type input "[STREET_ADDRESS]"
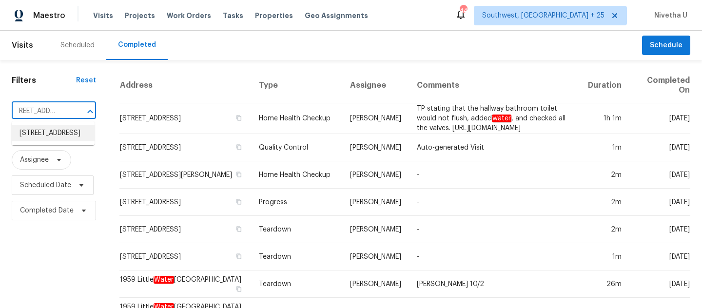
click at [69, 141] on li "[STREET_ADDRESS]" at bounding box center [53, 133] width 83 height 16
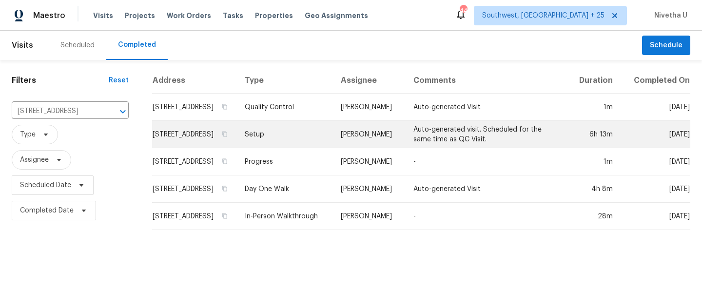
click at [308, 148] on td "Setup" at bounding box center [285, 134] width 97 height 27
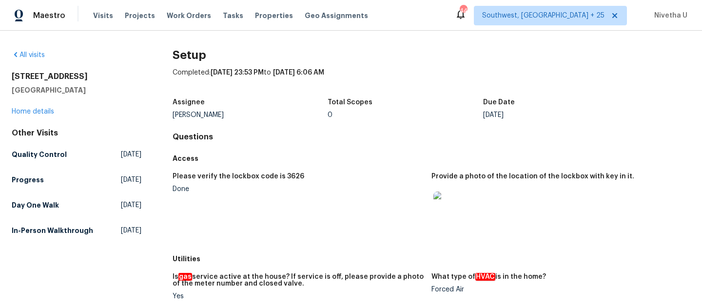
scroll to position [788, 0]
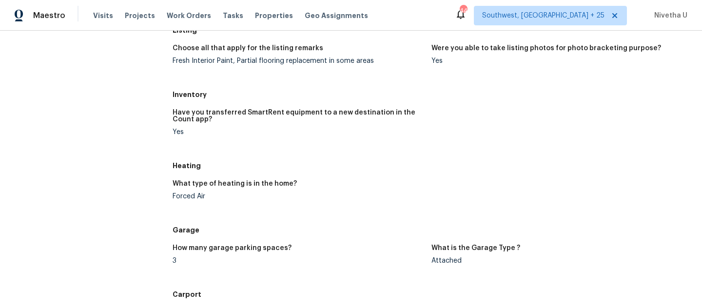
click at [186, 192] on div "What type of heating is in the home?" at bounding box center [298, 186] width 251 height 13
click at [188, 199] on div "Forced Air" at bounding box center [298, 196] width 251 height 7
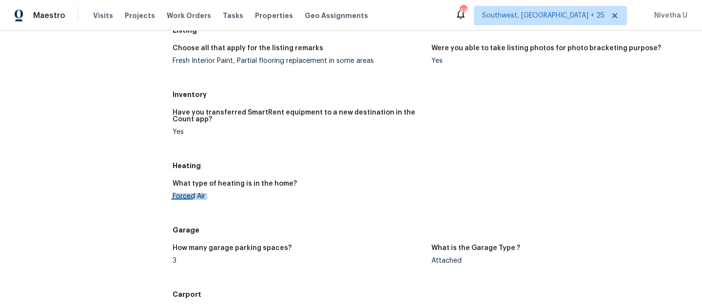
click at [188, 199] on html "Maestro Visits Projects Work Orders Tasks Properties Geo Assignments [STREET_AD…" at bounding box center [351, 154] width 702 height 308
copy div "Forced Air"
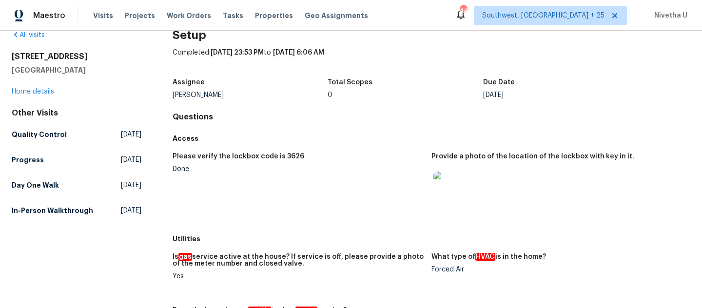
scroll to position [0, 0]
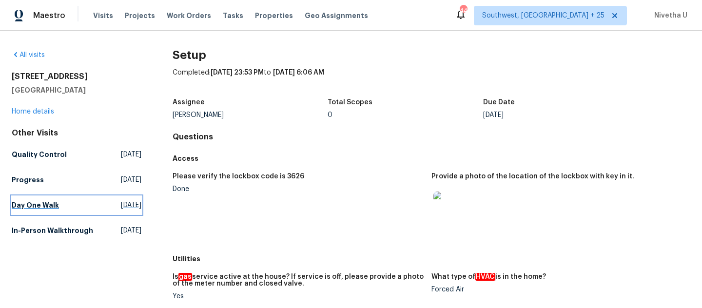
click at [48, 206] on h5 "Day One Walk" at bounding box center [35, 205] width 47 height 10
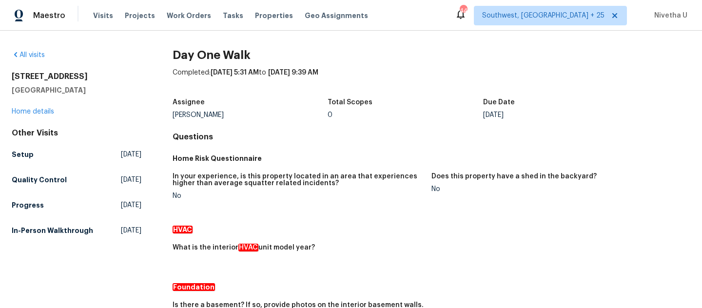
scroll to position [311, 0]
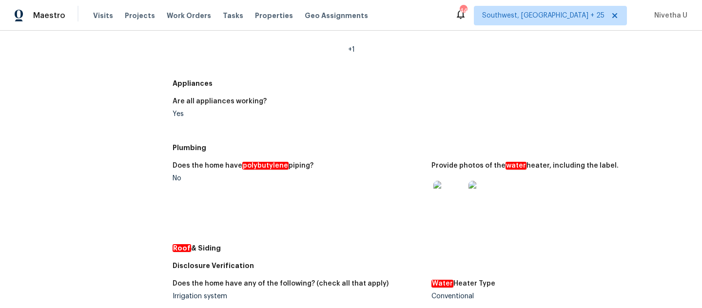
click at [482, 200] on img at bounding box center [484, 196] width 31 height 31
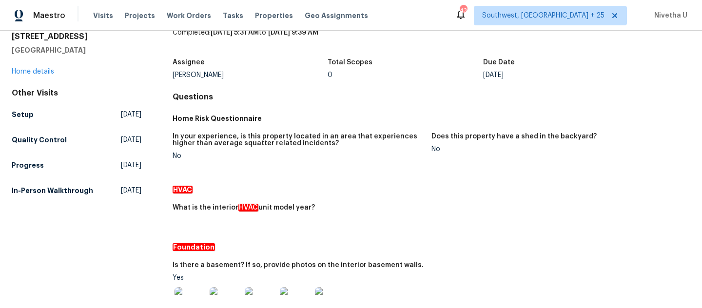
scroll to position [0, 0]
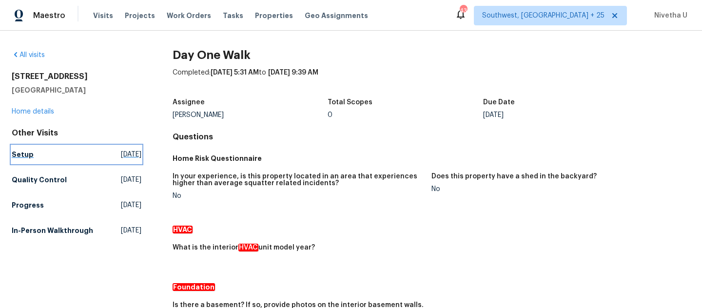
click at [38, 156] on link "Setup [DATE]" at bounding box center [77, 155] width 130 height 18
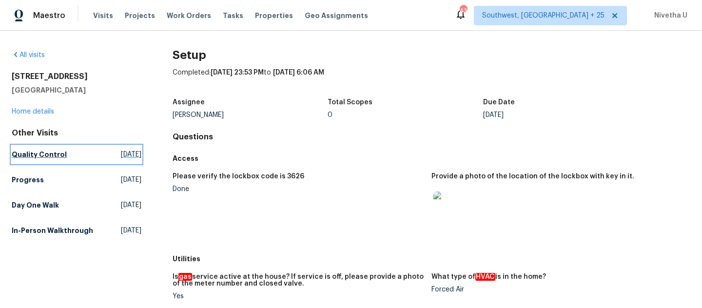
click at [74, 151] on link "Quality Control [DATE]" at bounding box center [77, 155] width 130 height 18
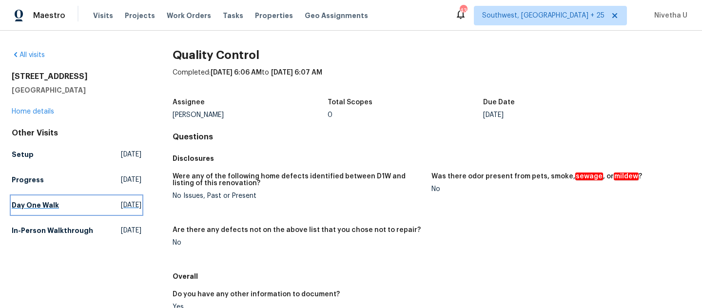
click at [55, 201] on h5 "Day One Walk" at bounding box center [35, 205] width 47 height 10
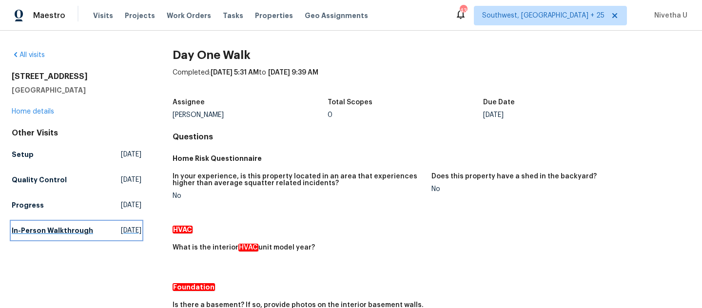
click at [59, 223] on link "In-Person Walkthrough [DATE]" at bounding box center [77, 231] width 130 height 18
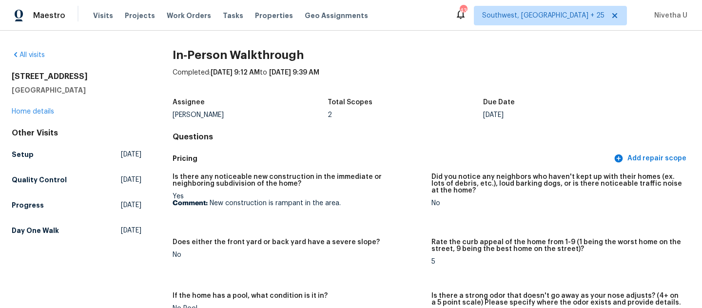
click at [98, 22] on div "Visits Projects Work Orders Tasks Properties Geo Assignments" at bounding box center [236, 16] width 287 height 20
click at [98, 20] on span "Visits" at bounding box center [103, 16] width 20 height 10
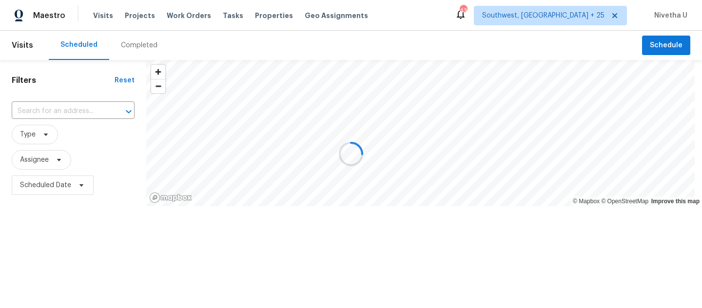
click at [557, 16] on div at bounding box center [351, 154] width 702 height 308
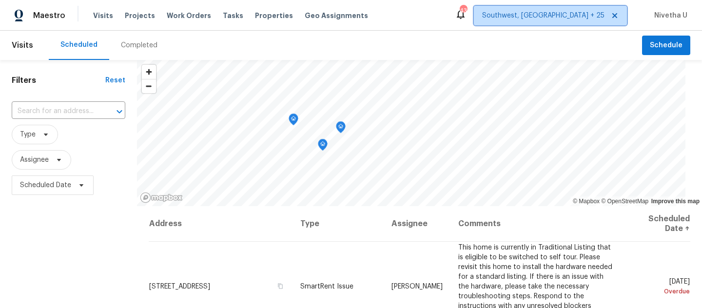
click at [557, 16] on span "Southwest, [GEOGRAPHIC_DATA] + 25" at bounding box center [543, 16] width 122 height 10
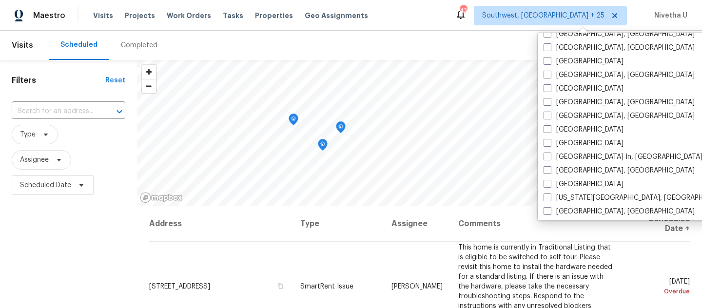
scroll to position [458, 0]
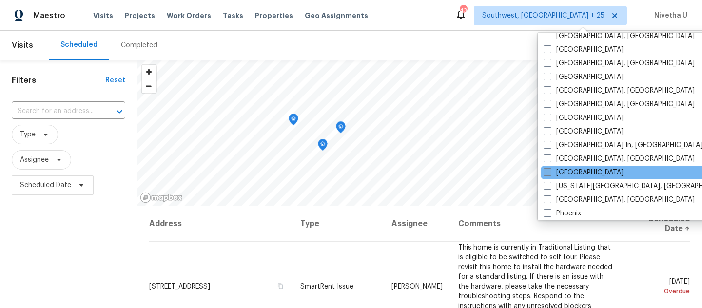
click at [571, 170] on label "[GEOGRAPHIC_DATA]" at bounding box center [584, 173] width 80 height 10
click at [550, 170] on input "[GEOGRAPHIC_DATA]" at bounding box center [547, 171] width 6 height 6
checkbox input "true"
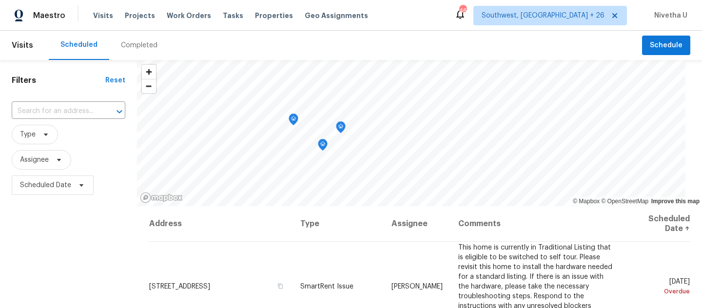
click at [141, 50] on div "Completed" at bounding box center [139, 45] width 60 height 29
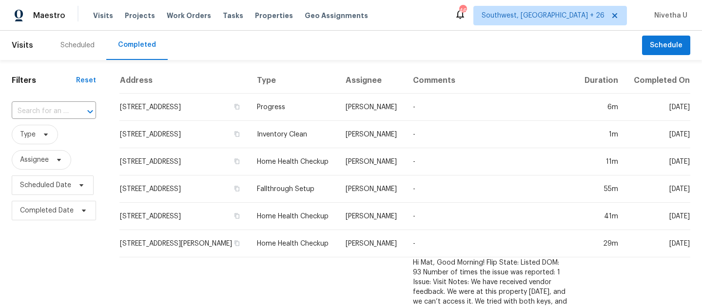
click at [66, 112] on input "text" at bounding box center [40, 111] width 57 height 15
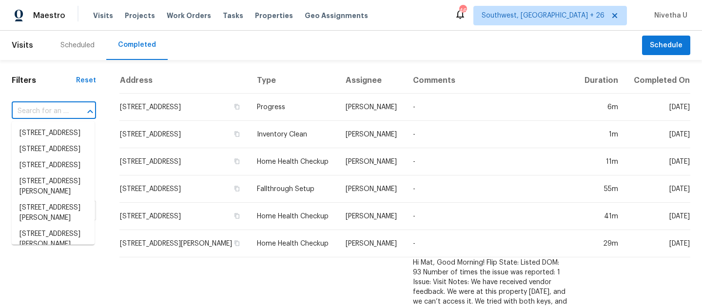
paste input "[STREET_ADDRESS][PERSON_NAME][PERSON_NAME]"
type input "[STREET_ADDRESS][PERSON_NAME][PERSON_NAME]"
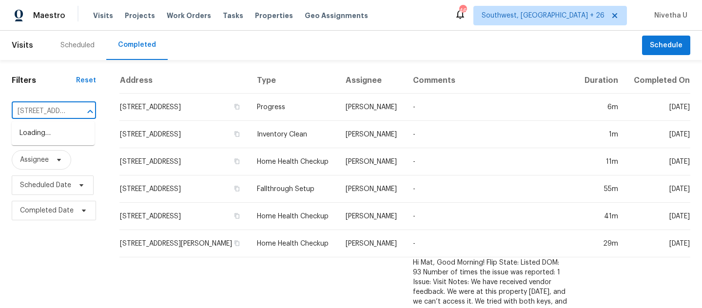
scroll to position [0, 50]
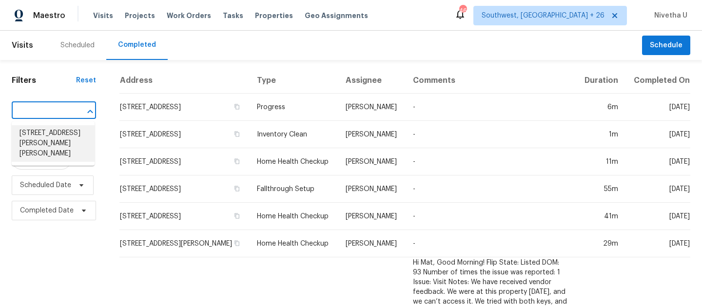
click at [70, 138] on li "[STREET_ADDRESS][PERSON_NAME][PERSON_NAME]" at bounding box center [53, 143] width 83 height 37
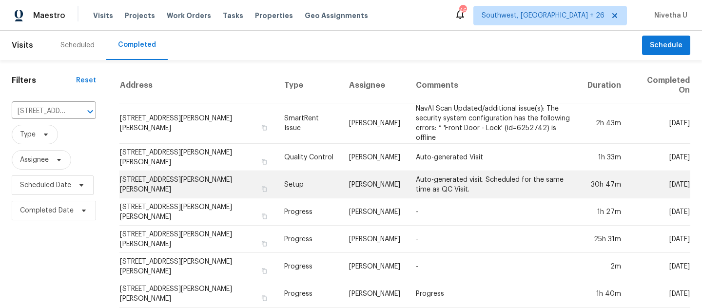
click at [281, 178] on td "Setup" at bounding box center [308, 184] width 65 height 27
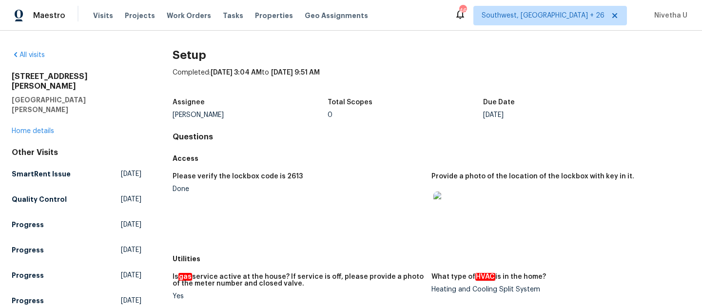
scroll to position [606, 0]
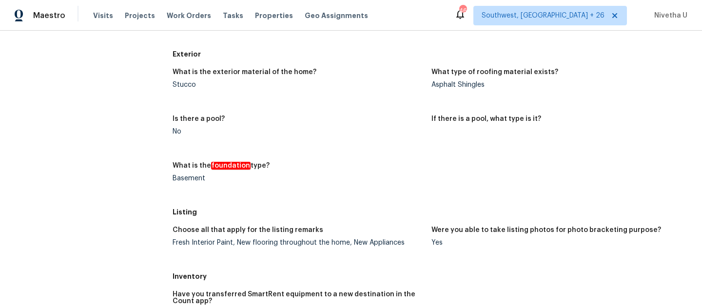
click at [188, 183] on figure "What is the foundation type? Basement" at bounding box center [302, 179] width 259 height 35
click at [188, 179] on div "Basement" at bounding box center [298, 178] width 251 height 7
copy div "Basement"
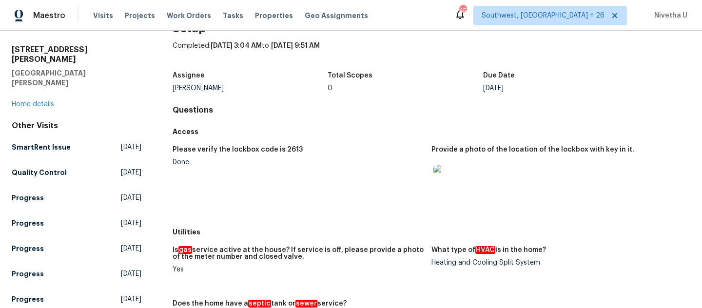
scroll to position [0, 0]
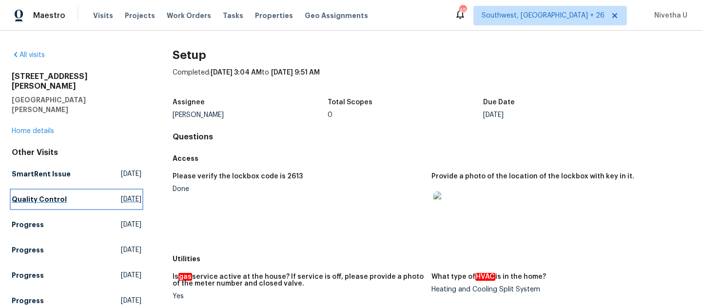
click at [77, 191] on link "Quality Control [DATE]" at bounding box center [77, 200] width 130 height 18
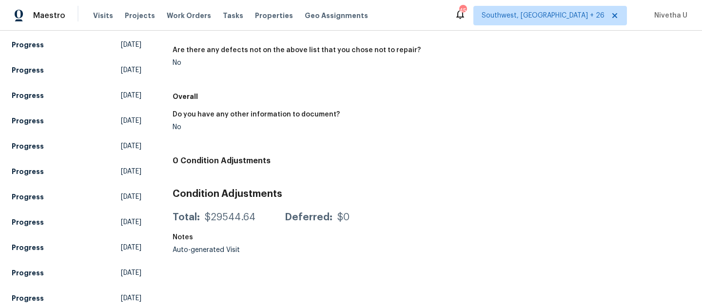
scroll to position [301, 0]
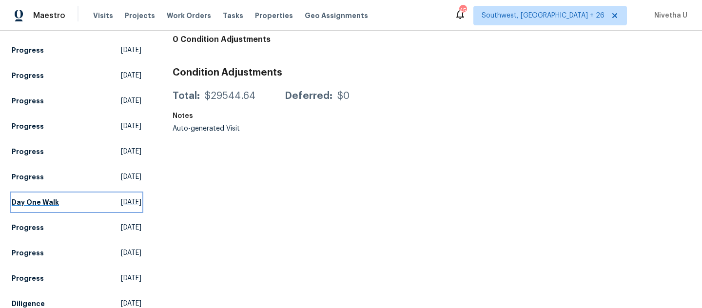
click at [64, 194] on link "Day One Walk [DATE]" at bounding box center [77, 203] width 130 height 18
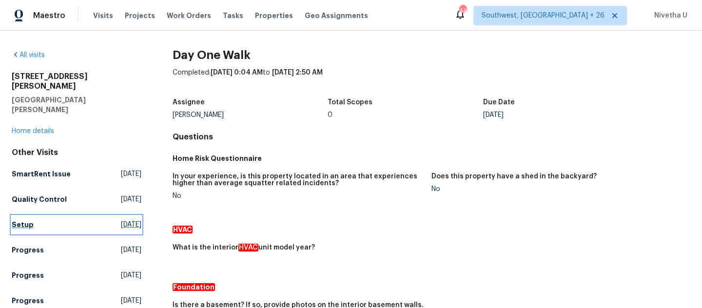
click at [52, 216] on link "Setup [DATE]" at bounding box center [77, 225] width 130 height 18
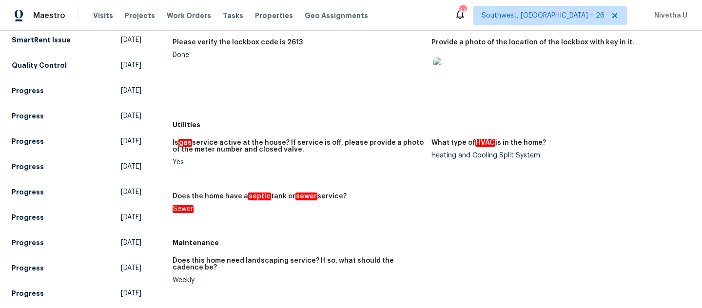
scroll to position [51, 0]
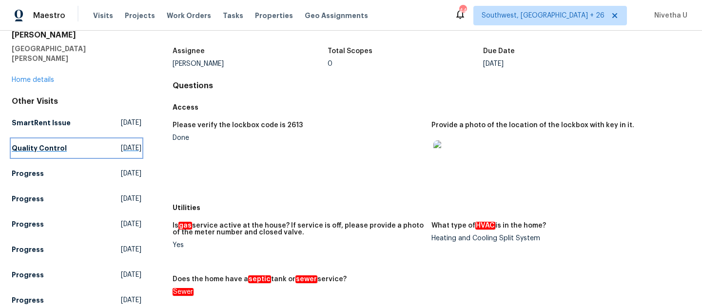
click at [44, 143] on h5 "Quality Control" at bounding box center [39, 148] width 55 height 10
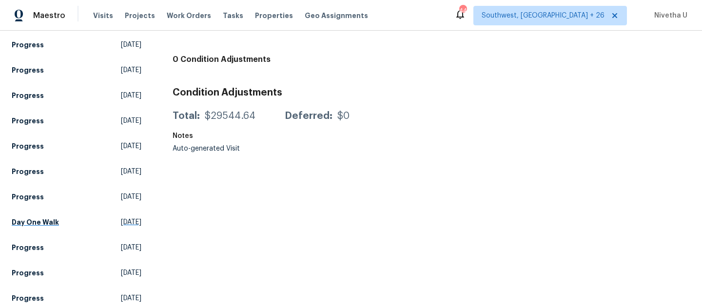
scroll to position [301, 0]
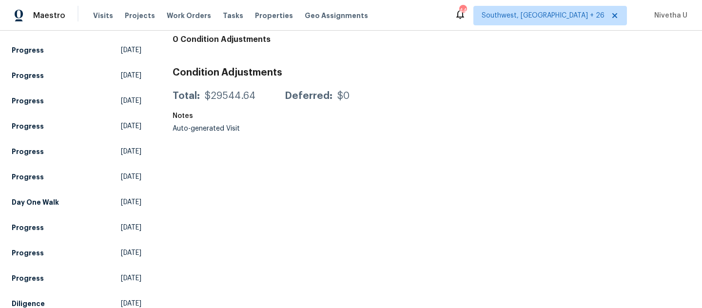
click at [67, 193] on div "Other Visits SmartRent Issue [DATE] Setup [DATE] Progress [DATE] Progress [DATE…" at bounding box center [77, 79] width 130 height 466
click at [62, 194] on link "Day One Walk [DATE]" at bounding box center [77, 203] width 130 height 18
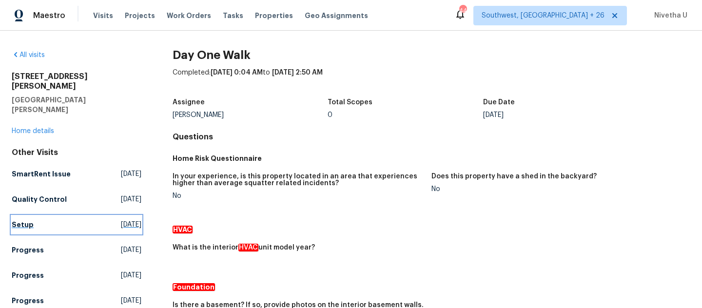
click at [57, 216] on link "Setup [DATE]" at bounding box center [77, 225] width 130 height 18
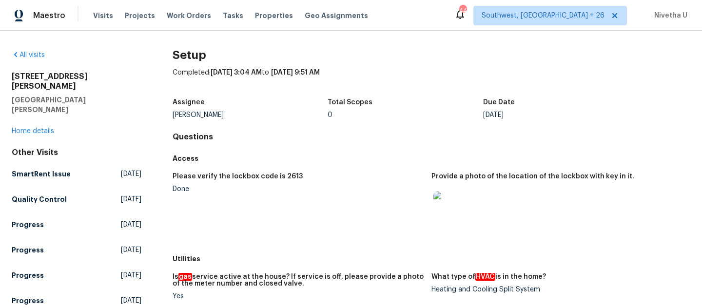
scroll to position [402, 0]
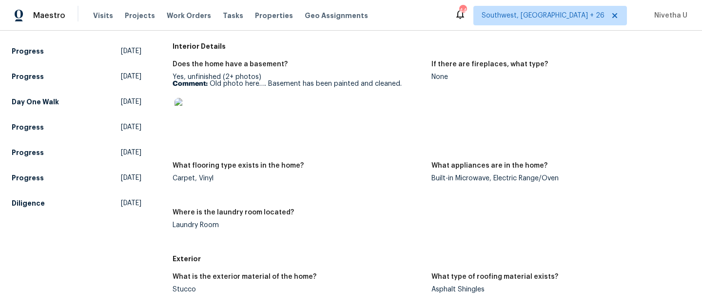
click at [179, 125] on img at bounding box center [190, 113] width 31 height 31
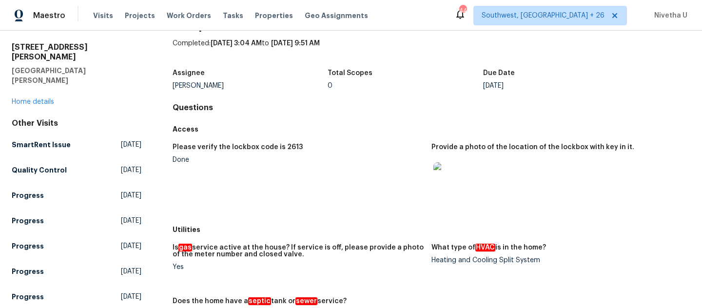
scroll to position [0, 0]
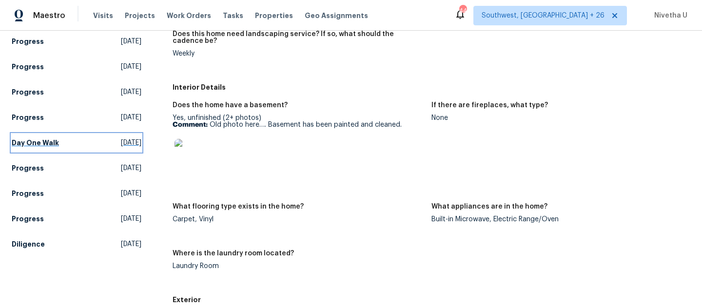
click at [58, 134] on link "Day One Walk [DATE]" at bounding box center [77, 143] width 130 height 18
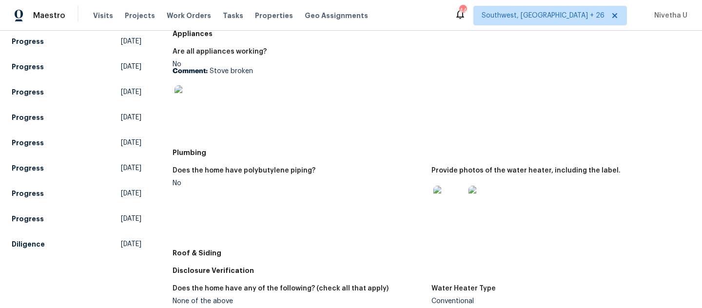
scroll to position [386, 0]
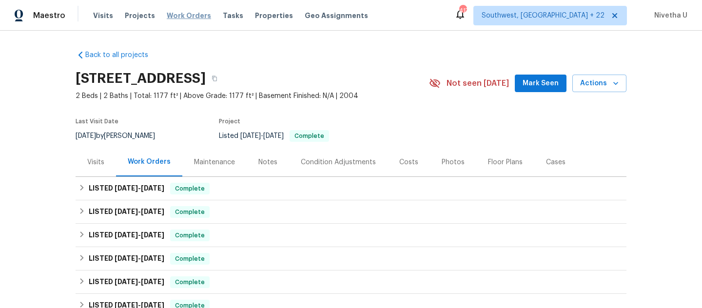
click at [180, 17] on span "Work Orders" at bounding box center [189, 16] width 44 height 10
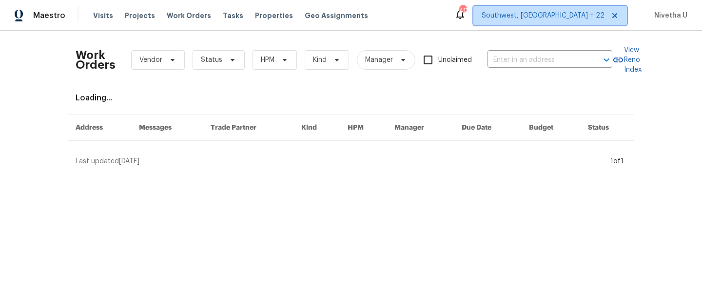
click at [579, 20] on span "Southwest, [GEOGRAPHIC_DATA] + 22" at bounding box center [543, 16] width 123 height 10
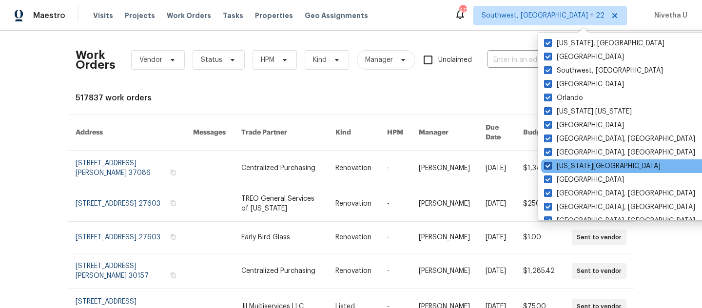
scroll to position [340, 0]
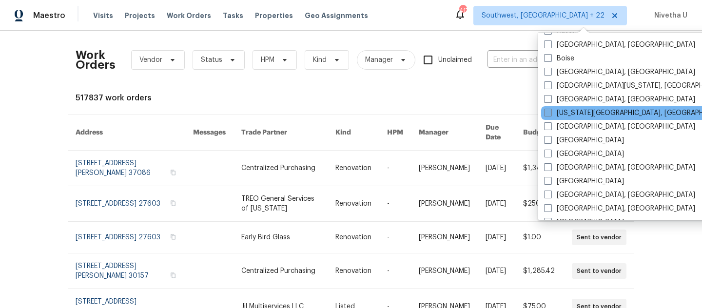
click at [562, 115] on label "[US_STATE][GEOGRAPHIC_DATA], [GEOGRAPHIC_DATA]" at bounding box center [638, 113] width 188 height 10
click at [550, 115] on input "[US_STATE][GEOGRAPHIC_DATA], [GEOGRAPHIC_DATA]" at bounding box center [547, 111] width 6 height 6
checkbox input "true"
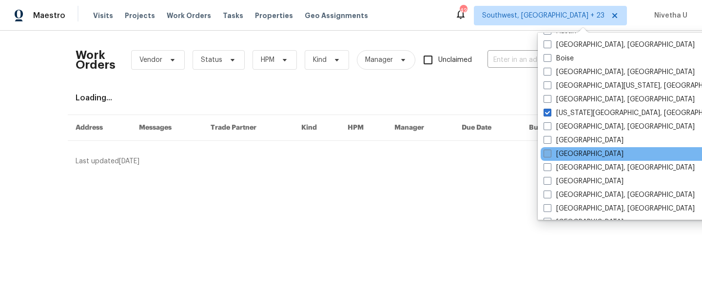
click at [566, 157] on label "[GEOGRAPHIC_DATA]" at bounding box center [584, 154] width 80 height 10
click at [550, 156] on input "[GEOGRAPHIC_DATA]" at bounding box center [547, 152] width 6 height 6
checkbox input "true"
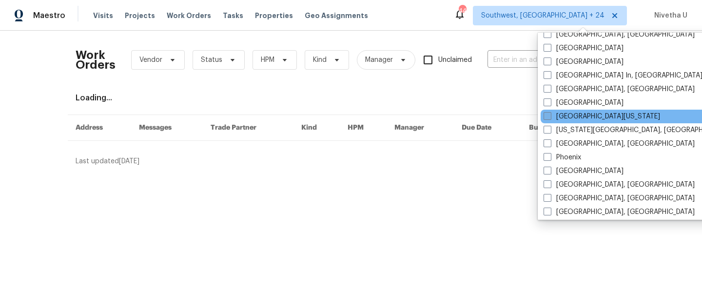
click at [558, 119] on label "[GEOGRAPHIC_DATA][US_STATE]" at bounding box center [602, 117] width 117 height 10
click at [550, 118] on input "[GEOGRAPHIC_DATA][US_STATE]" at bounding box center [547, 115] width 6 height 6
checkbox input "true"
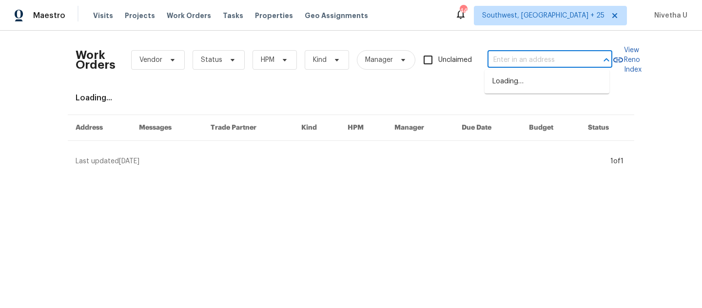
click at [503, 67] on input "text" at bounding box center [537, 60] width 98 height 15
paste input "[STREET_ADDRESS]"
type input "[STREET_ADDRESS]"
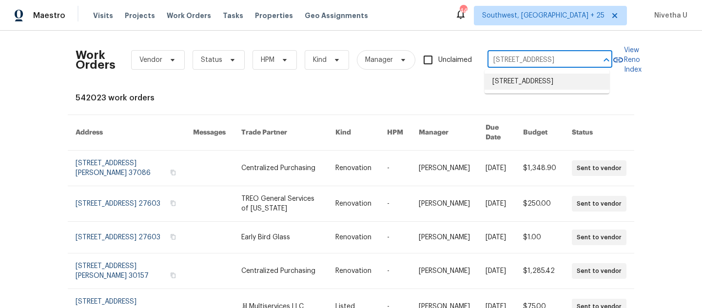
click at [505, 82] on li "[STREET_ADDRESS]" at bounding box center [547, 82] width 125 height 16
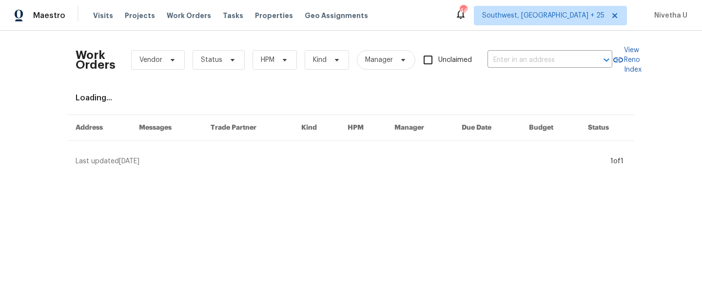
type input "[STREET_ADDRESS]"
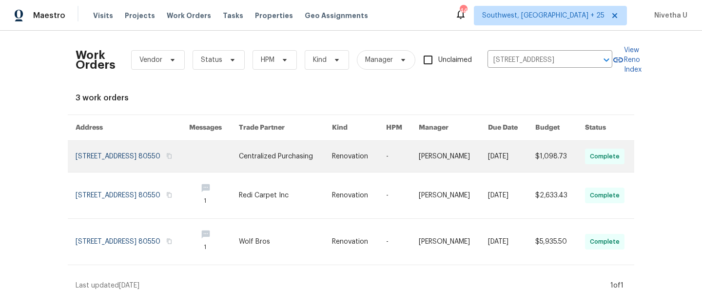
click at [113, 152] on link at bounding box center [133, 156] width 114 height 31
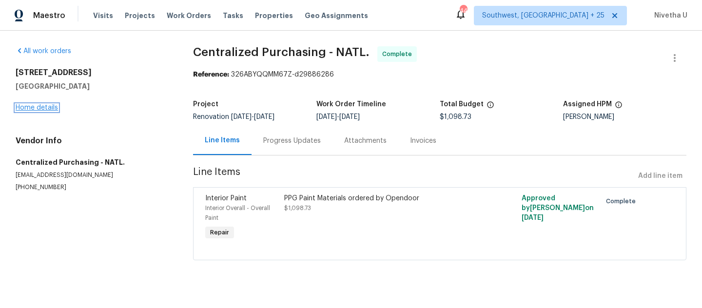
click at [37, 108] on link "Home details" at bounding box center [37, 107] width 42 height 7
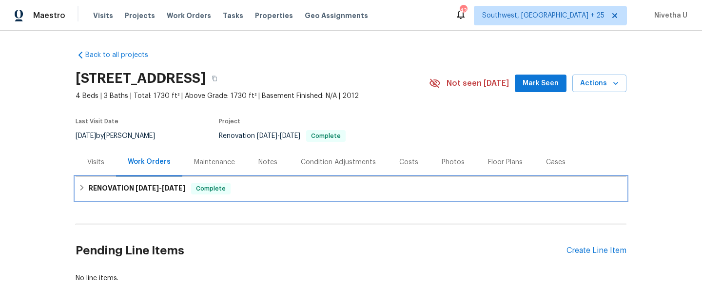
click at [258, 187] on div "RENOVATION 9/11/25 - 9/22/25 Complete" at bounding box center [350, 189] width 545 height 12
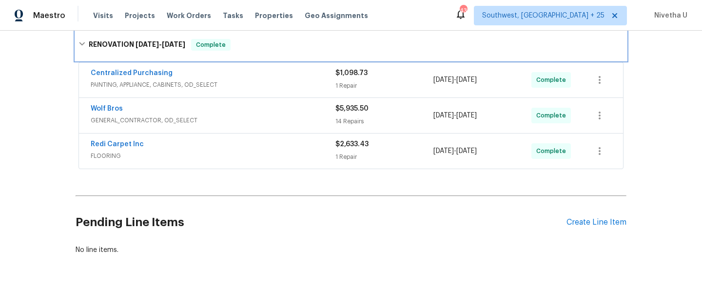
scroll to position [159, 0]
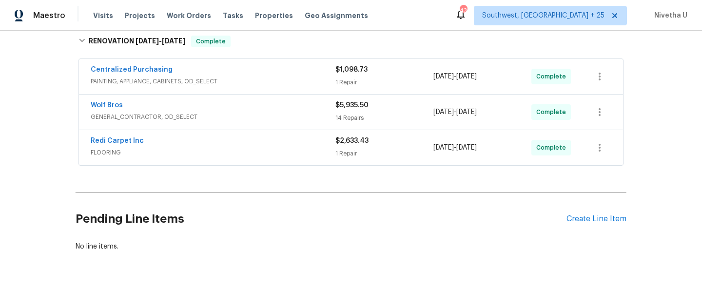
click at [246, 153] on span "FLOORING" at bounding box center [213, 153] width 245 height 10
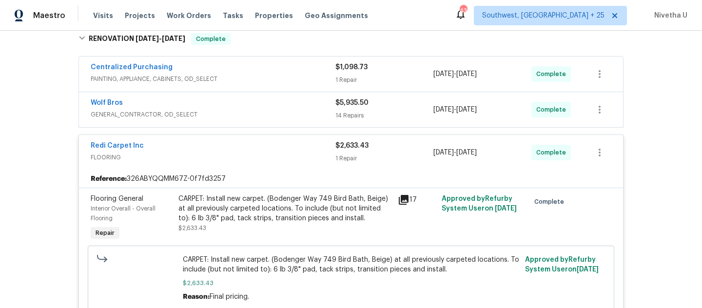
scroll to position [127, 0]
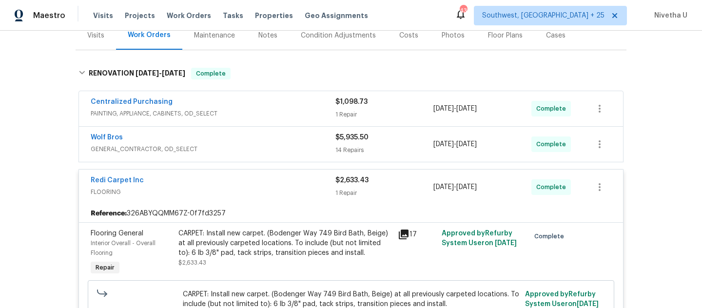
click at [294, 181] on div "Redi Carpet Inc" at bounding box center [213, 182] width 245 height 12
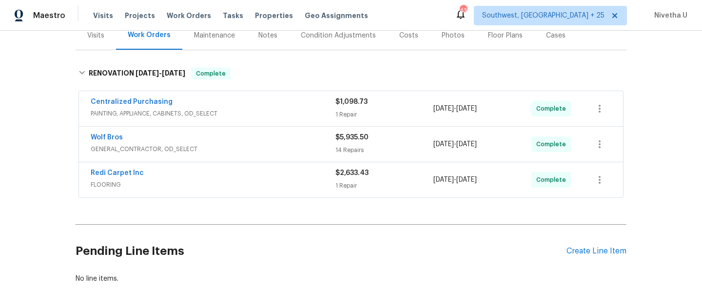
click at [292, 145] on span "GENERAL_CONTRACTOR, OD_SELECT" at bounding box center [213, 149] width 245 height 10
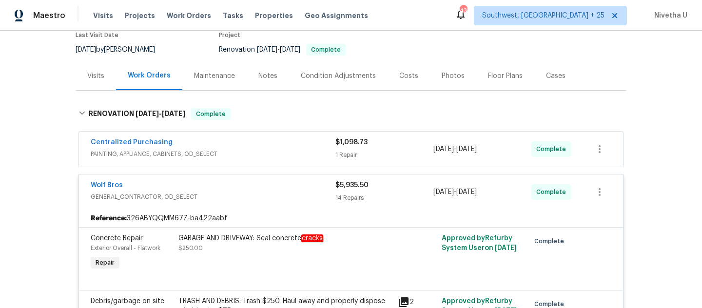
scroll to position [83, 0]
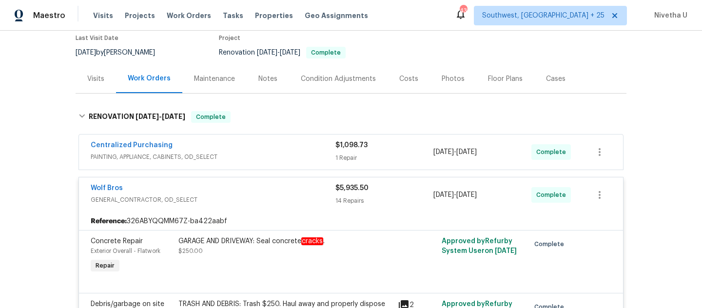
click at [281, 234] on div "GARAGE AND DRIVEWAY: Seal concrete cracks . $250.00" at bounding box center [285, 256] width 219 height 45
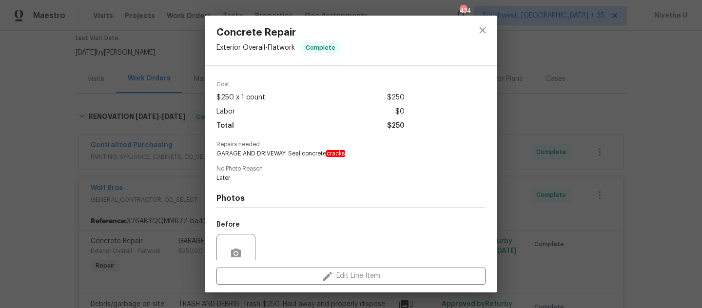
scroll to position [116, 0]
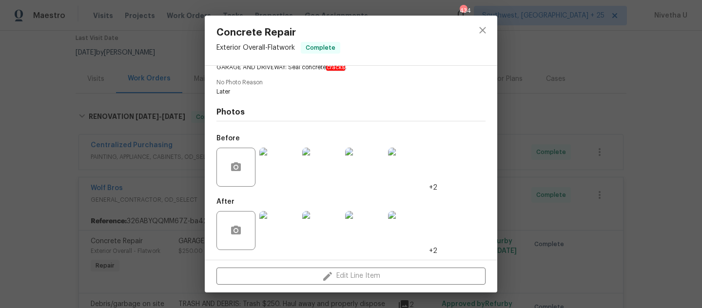
click at [294, 165] on img at bounding box center [278, 167] width 39 height 39
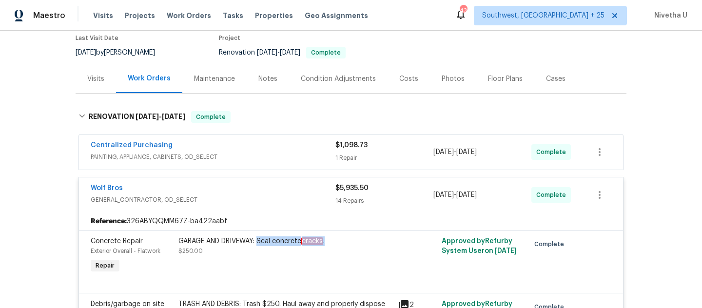
drag, startPoint x: 256, startPoint y: 244, endPoint x: 326, endPoint y: 243, distance: 69.7
click at [326, 243] on div "GARAGE AND DRIVEWAY: Seal concrete cracks ." at bounding box center [285, 241] width 214 height 10
copy div "Seal concrete cracks ."
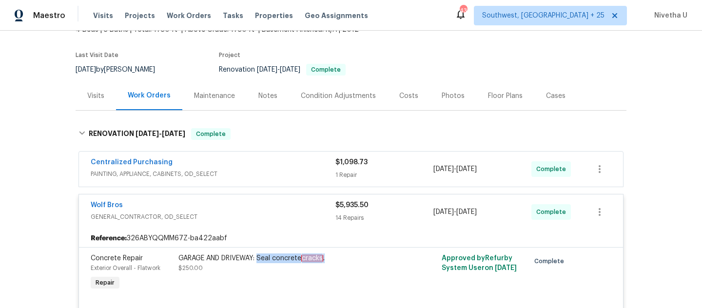
scroll to position [66, 0]
click at [247, 217] on span "GENERAL_CONTRACTOR, OD_SELECT" at bounding box center [213, 218] width 245 height 10
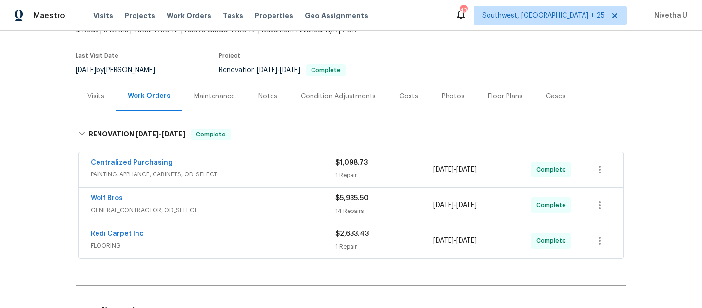
click at [257, 172] on span "PAINTING, APPLIANCE, CABINETS, OD_SELECT" at bounding box center [213, 175] width 245 height 10
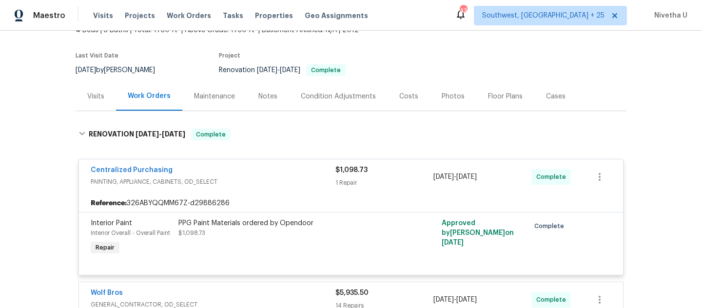
click at [257, 172] on div "Centralized Purchasing" at bounding box center [213, 171] width 245 height 12
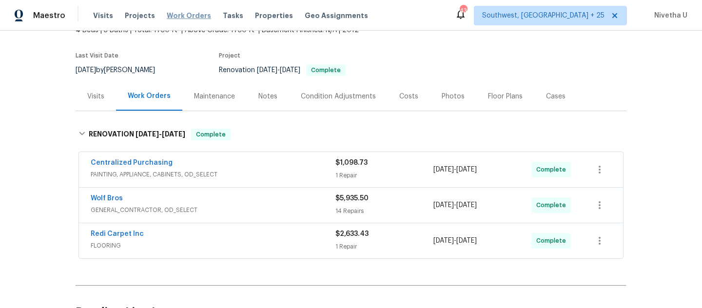
click at [188, 18] on span "Work Orders" at bounding box center [189, 16] width 44 height 10
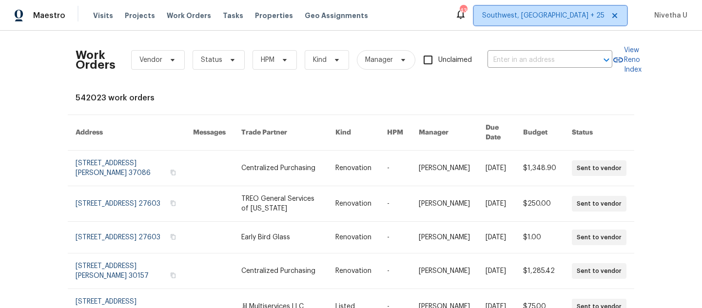
click at [594, 20] on span "Southwest, [GEOGRAPHIC_DATA] + 25" at bounding box center [543, 16] width 122 height 10
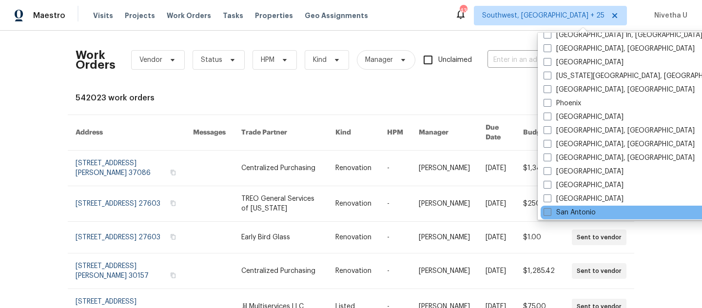
scroll to position [567, 0]
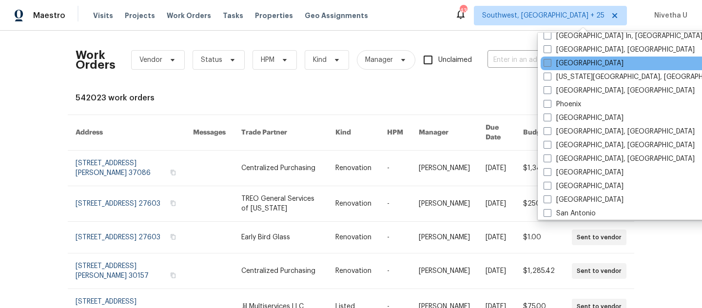
click at [561, 62] on label "[GEOGRAPHIC_DATA]" at bounding box center [584, 64] width 80 height 10
click at [550, 62] on input "[GEOGRAPHIC_DATA]" at bounding box center [547, 62] width 6 height 6
checkbox input "true"
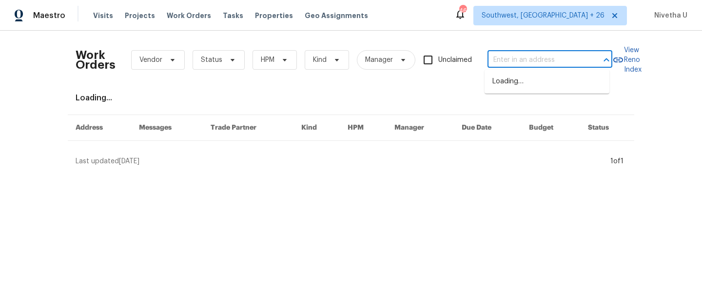
click at [492, 62] on input "text" at bounding box center [537, 60] width 98 height 15
paste input "[STREET_ADDRESS][PERSON_NAME][PERSON_NAME]"
type input "[STREET_ADDRESS][PERSON_NAME][PERSON_NAME]"
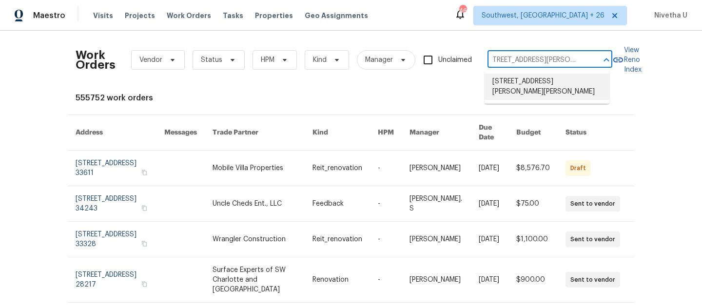
click at [512, 83] on li "[STREET_ADDRESS][PERSON_NAME][PERSON_NAME]" at bounding box center [547, 87] width 125 height 26
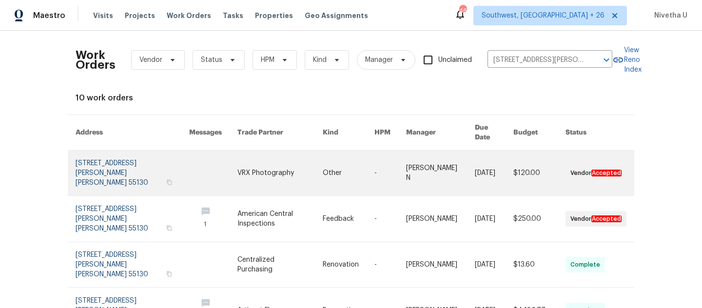
click at [91, 161] on link at bounding box center [133, 173] width 114 height 45
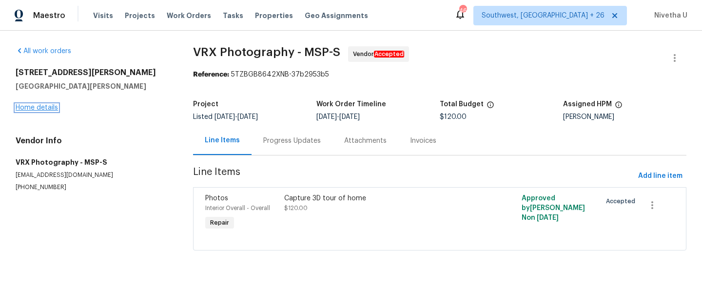
click at [36, 110] on link "Home details" at bounding box center [37, 107] width 42 height 7
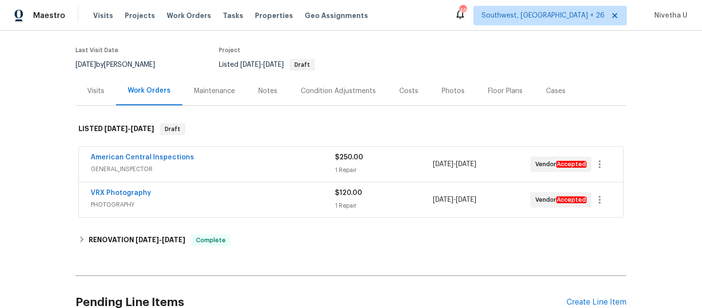
scroll to position [65, 0]
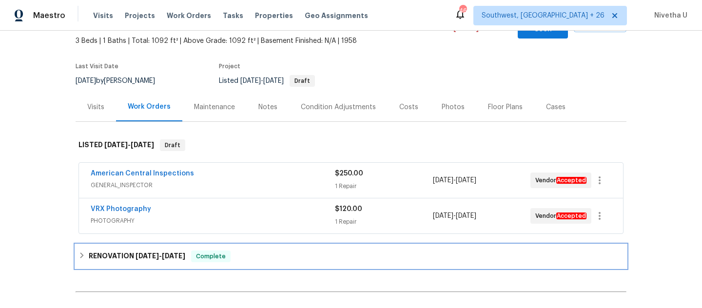
click at [247, 251] on div "RENOVATION 8/18/25 - 9/18/25 Complete" at bounding box center [350, 257] width 545 height 12
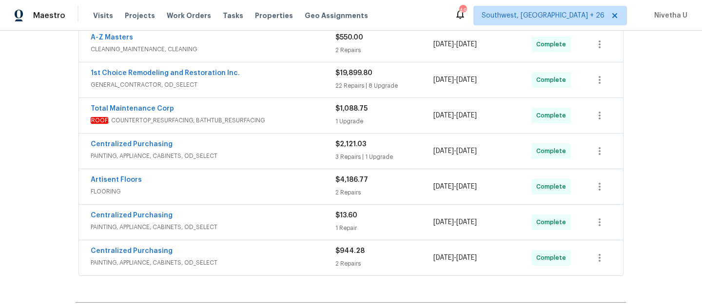
scroll to position [469, 0]
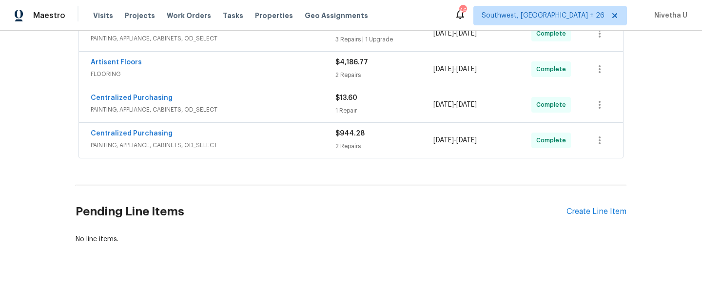
click at [287, 140] on span "PAINTING, APPLIANCE, CABINETS, OD_SELECT" at bounding box center [213, 145] width 245 height 10
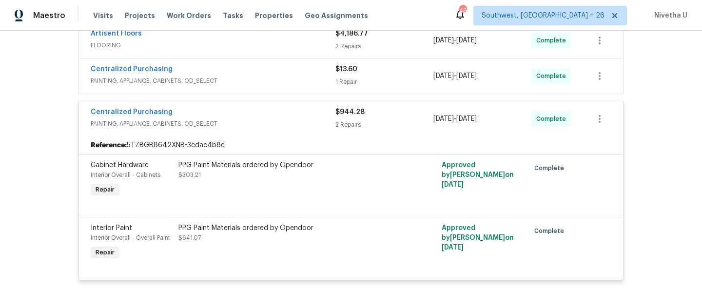
scroll to position [497, 0]
click at [294, 123] on div "Centralized Purchasing PAINTING, APPLIANCE, CABINETS, OD_SELECT $944.28 2 Repai…" at bounding box center [351, 119] width 544 height 35
click at [286, 108] on div "Centralized Purchasing" at bounding box center [213, 114] width 245 height 12
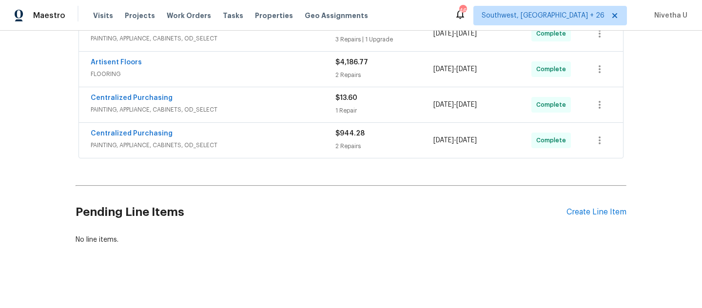
click at [277, 75] on div "Artisent Floors FLOORING $4,186.77 2 Repairs 9/5/2025 - 9/12/2025 Complete" at bounding box center [351, 69] width 544 height 35
click at [277, 93] on div "Centralized Purchasing" at bounding box center [213, 99] width 245 height 12
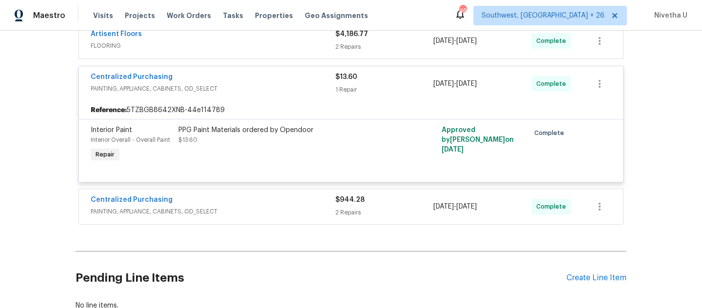
scroll to position [424, 0]
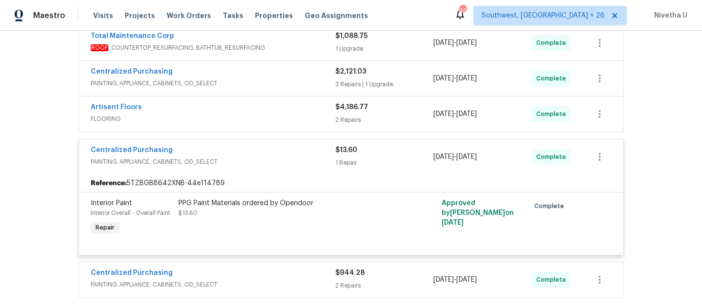
click at [299, 145] on div "Centralized Purchasing" at bounding box center [213, 151] width 245 height 12
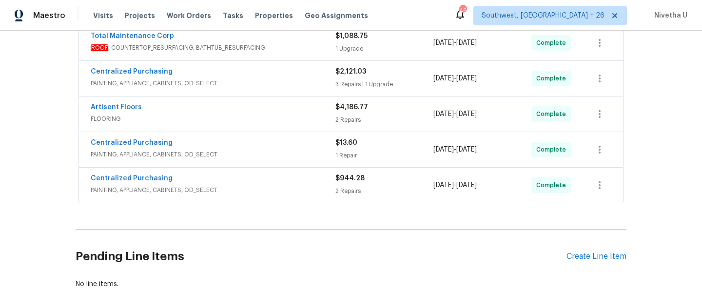
click at [280, 114] on span "FLOORING" at bounding box center [213, 119] width 245 height 10
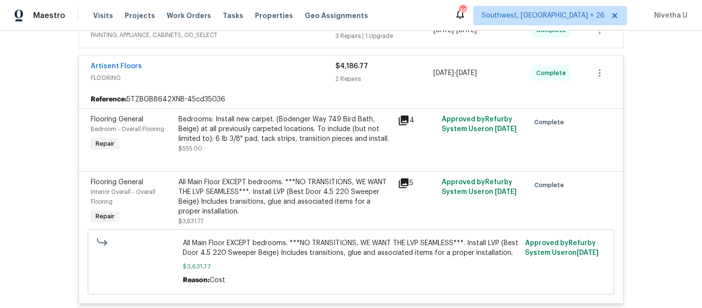
scroll to position [471, 0]
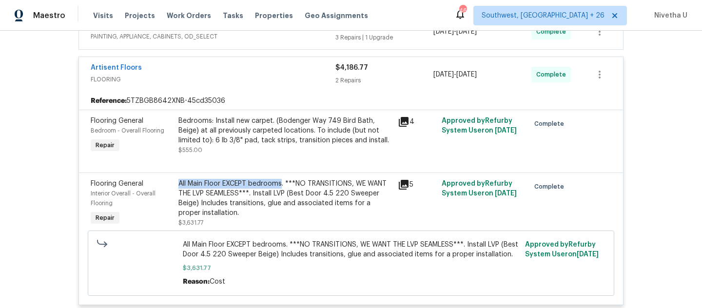
drag, startPoint x: 176, startPoint y: 174, endPoint x: 277, endPoint y: 174, distance: 101.9
click at [277, 179] on div "All Main Floor EXCEPT bedrooms. ***NO TRANSITIONS, WE WANT THE LVP SEAMLESS***.…" at bounding box center [285, 198] width 214 height 39
copy div "All Main Floor EXCEPT bedrooms"
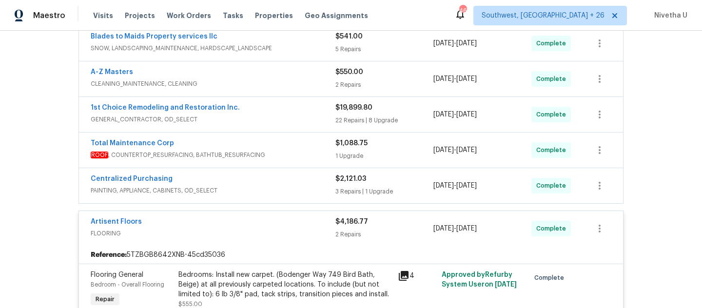
scroll to position [314, 0]
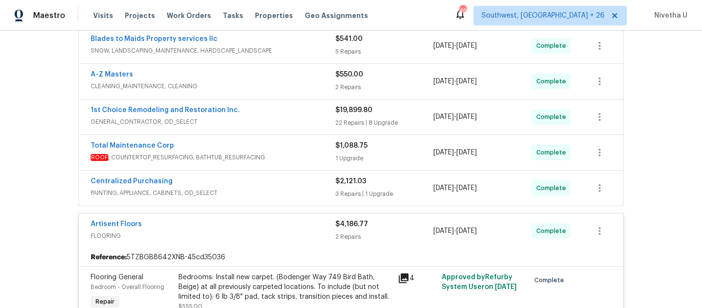
click at [287, 231] on span "FLOORING" at bounding box center [213, 236] width 245 height 10
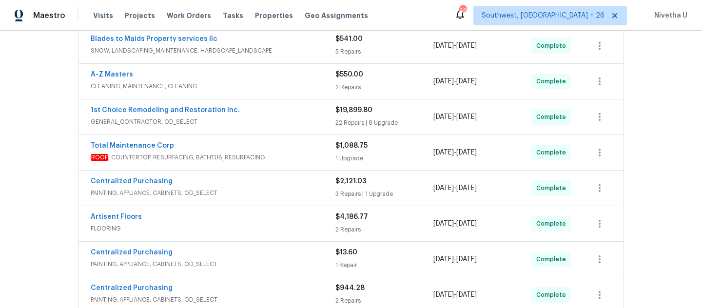
click at [283, 177] on div "Centralized Purchasing" at bounding box center [213, 182] width 245 height 12
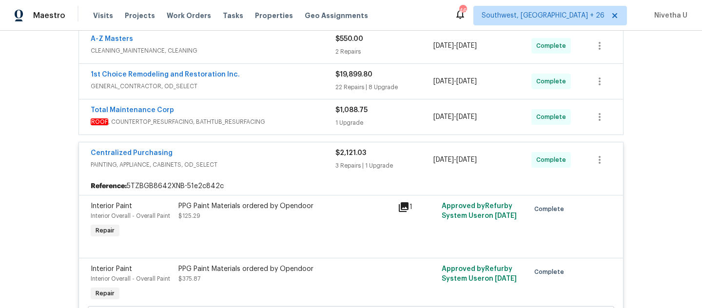
scroll to position [304, 0]
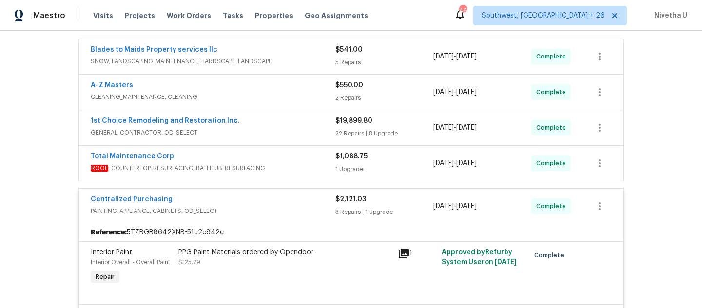
click at [281, 195] on div "Centralized Purchasing" at bounding box center [213, 201] width 245 height 12
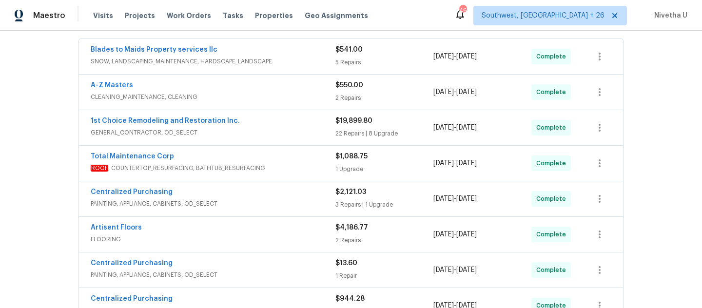
click at [281, 163] on span "ROOF , COUNTERTOP_RESURFACING, BATHTUB_RESURFACING" at bounding box center [213, 168] width 245 height 10
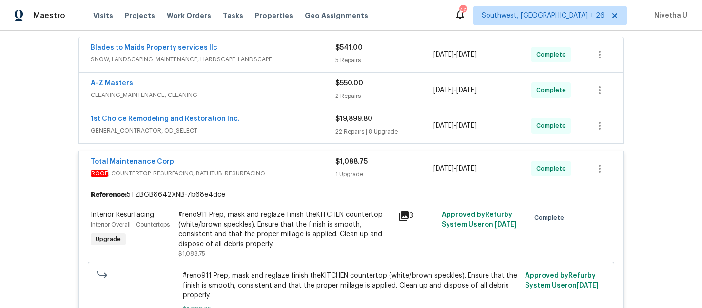
scroll to position [268, 0]
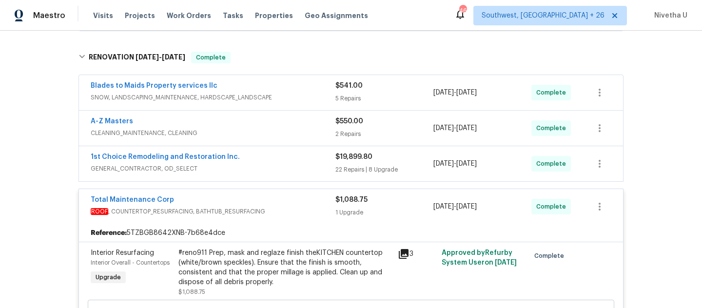
click at [289, 196] on div "Total Maintenance Corp" at bounding box center [213, 201] width 245 height 12
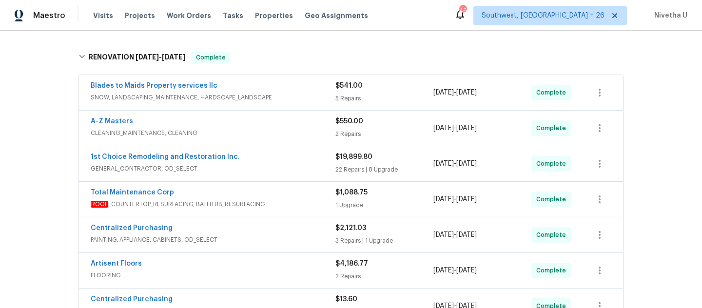
click at [282, 171] on div "1st Choice Remodeling and Restoration Inc. GENERAL_CONTRACTOR, OD_SELECT $19,89…" at bounding box center [351, 163] width 544 height 35
click at [273, 164] on span "GENERAL_CONTRACTOR, OD_SELECT" at bounding box center [213, 169] width 245 height 10
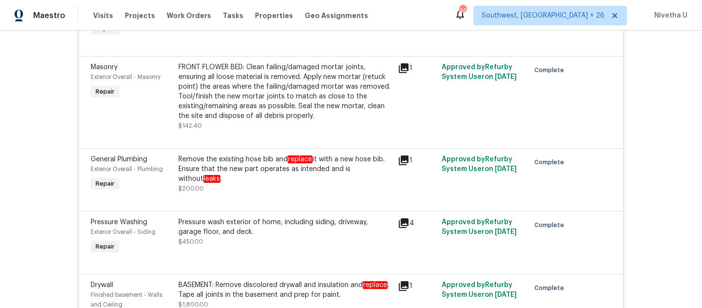
scroll to position [1150, 0]
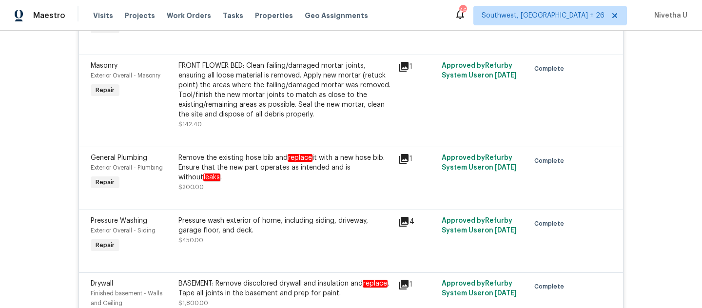
click at [264, 279] on div "BASEMENT: Remove discolored drywall and insulation and replace . Tape all joint…" at bounding box center [285, 289] width 214 height 20
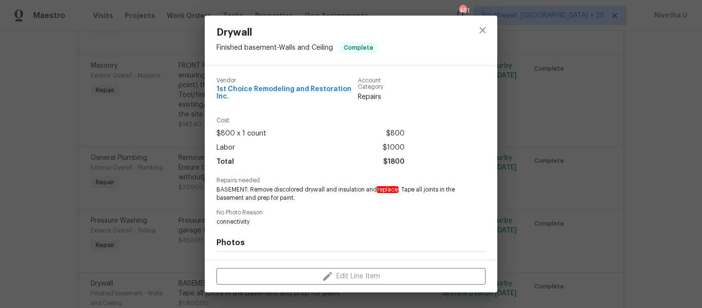
scroll to position [131, 0]
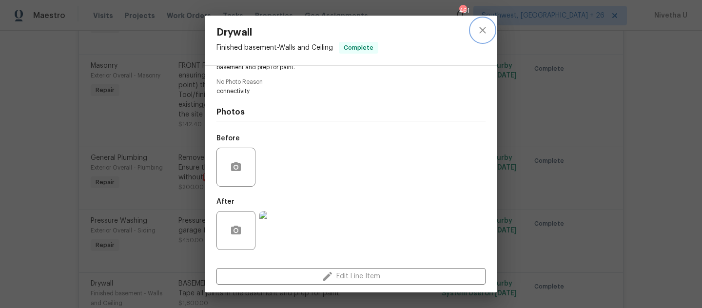
click at [477, 34] on icon "close" at bounding box center [483, 30] width 12 height 12
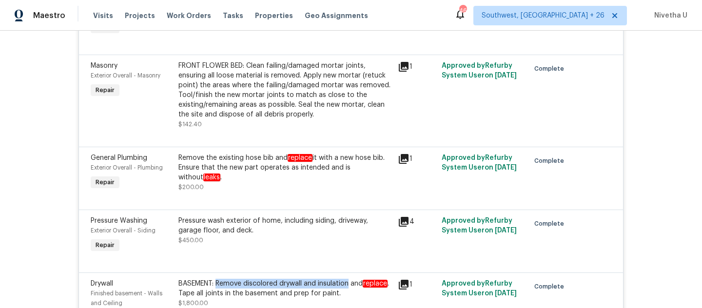
drag, startPoint x: 214, startPoint y: 266, endPoint x: 345, endPoint y: 265, distance: 130.7
click at [345, 279] on div "BASEMENT: Remove discolored drywall and insulation and replace . Tape all joint…" at bounding box center [285, 289] width 214 height 20
copy div "Remove discolored drywall and insulation"
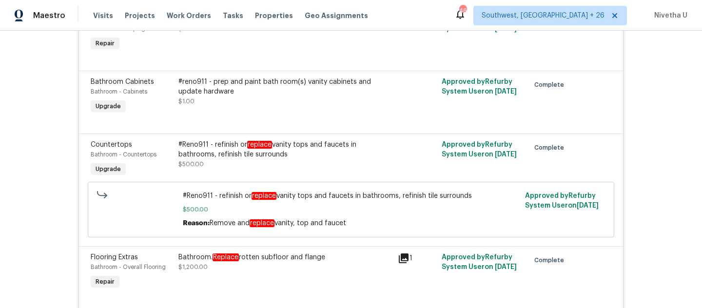
scroll to position [580, 0]
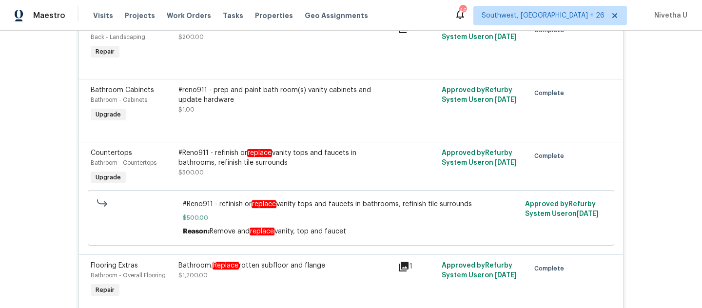
drag, startPoint x: 210, startPoint y: 257, endPoint x: 322, endPoint y: 257, distance: 111.6
click at [322, 261] on div "Bathroom. Replace rotten subfloor and flange" at bounding box center [285, 266] width 214 height 10
copy div "Replace rotten subfloor and flange"
click at [321, 261] on div "Bathroom. Replace rotten subfloor and flange" at bounding box center [285, 266] width 214 height 10
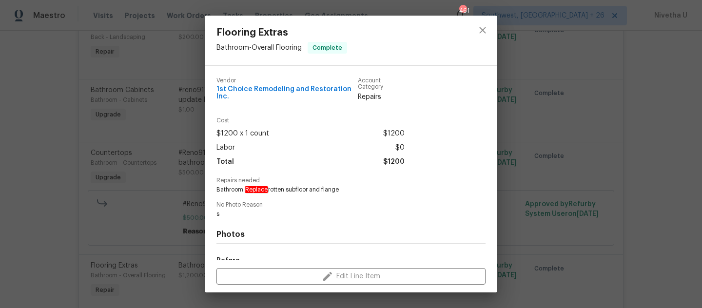
scroll to position [122, 0]
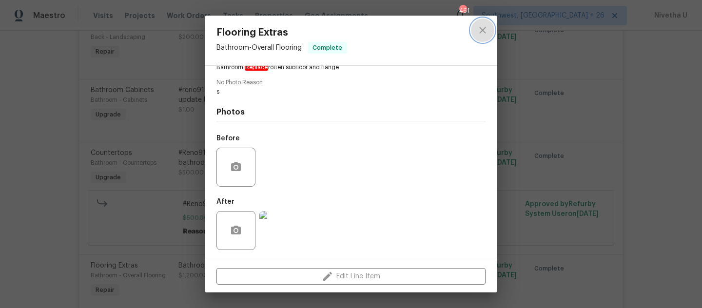
click at [486, 25] on icon "close" at bounding box center [483, 30] width 12 height 12
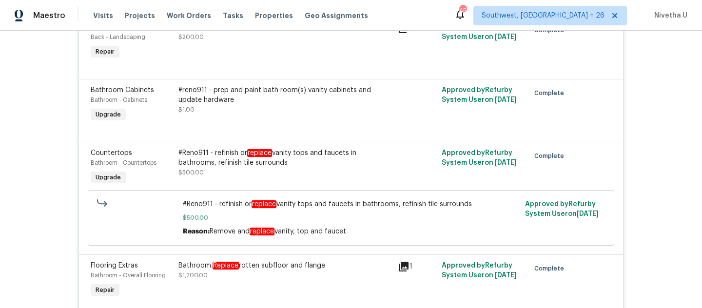
drag, startPoint x: 210, startPoint y: 259, endPoint x: 322, endPoint y: 260, distance: 112.1
click at [322, 261] on div "Bathroom. Replace rotten subfloor and flange" at bounding box center [285, 266] width 214 height 10
copy div "Replace rotten subfloor and flange"
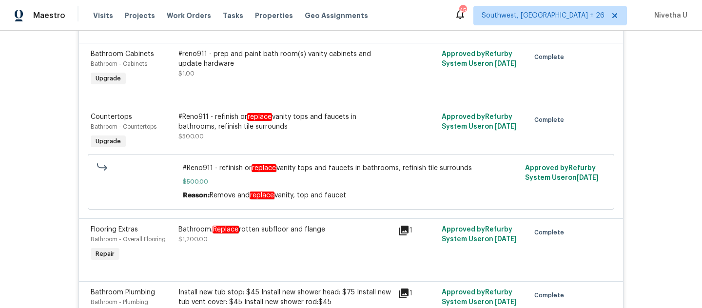
scroll to position [621, 0]
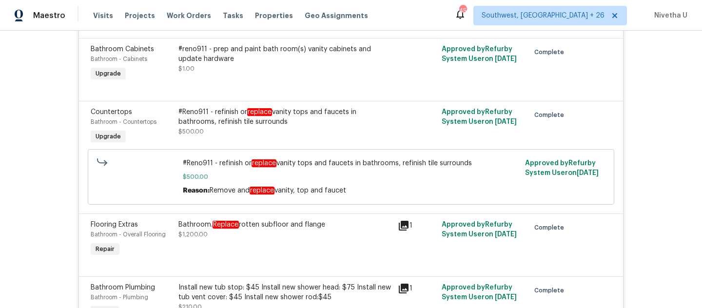
copy div "Replace rotten subfloor and flange"
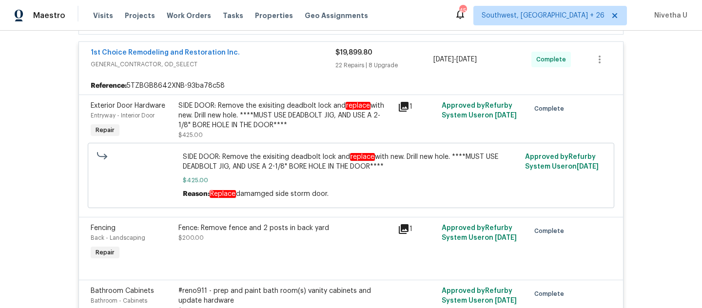
scroll to position [251, 0]
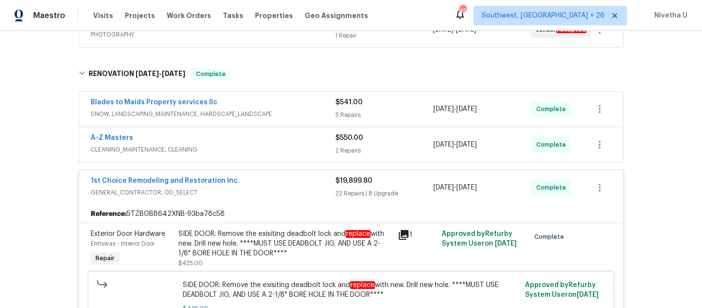
click at [304, 176] on div "1st Choice Remodeling and Restoration Inc." at bounding box center [213, 182] width 245 height 12
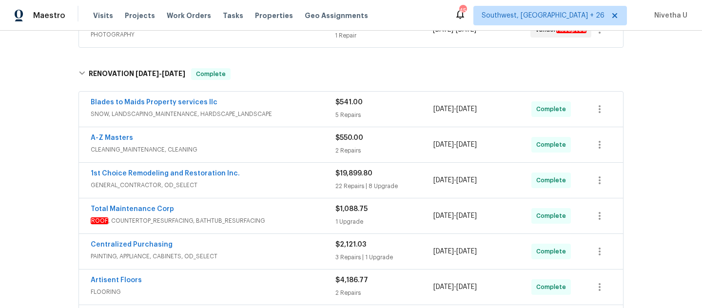
click at [274, 145] on span "CLEANING_MAINTENANCE, CLEANING" at bounding box center [213, 150] width 245 height 10
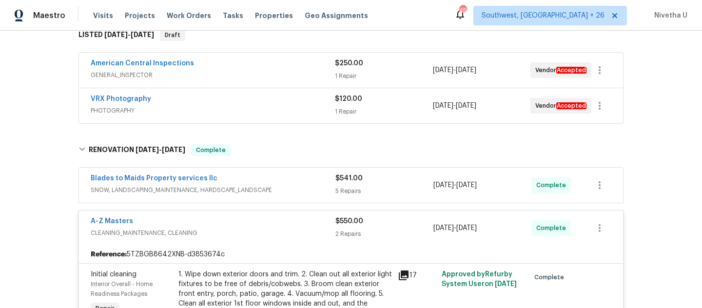
scroll to position [170, 0]
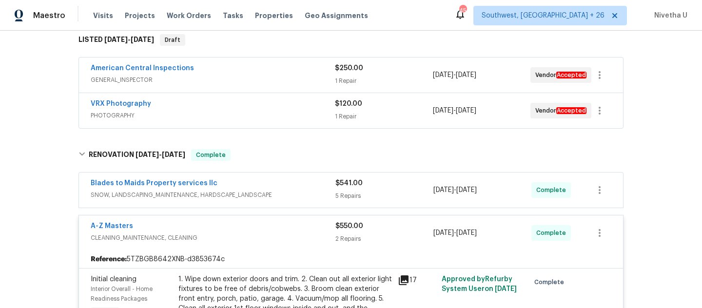
click at [262, 233] on span "CLEANING_MAINTENANCE, CLEANING" at bounding box center [213, 238] width 245 height 10
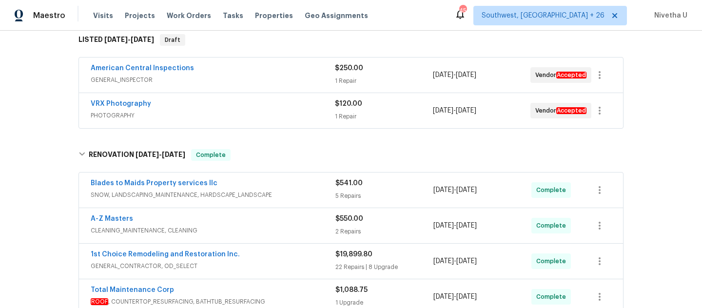
click at [279, 190] on span "SNOW, LANDSCAPING_MAINTENANCE, HARDSCAPE_LANDSCAPE" at bounding box center [213, 195] width 245 height 10
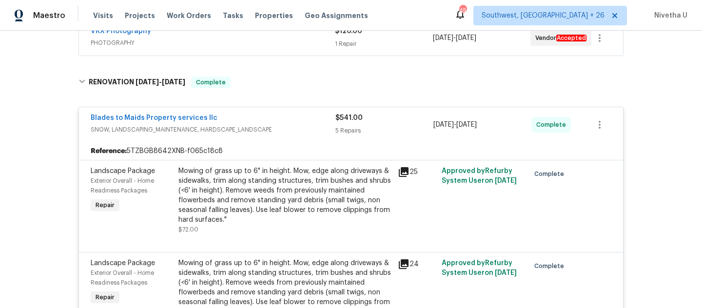
scroll to position [164, 0]
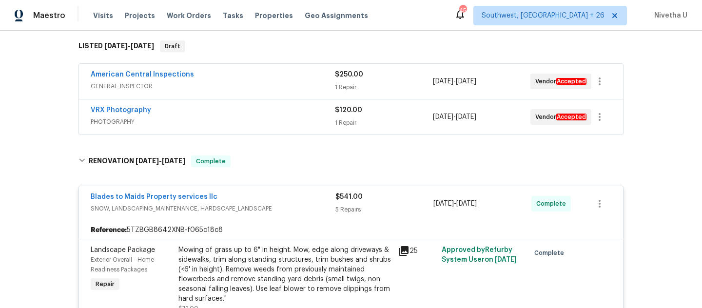
click at [279, 192] on div "Blades to Maids Property services llc" at bounding box center [213, 198] width 245 height 12
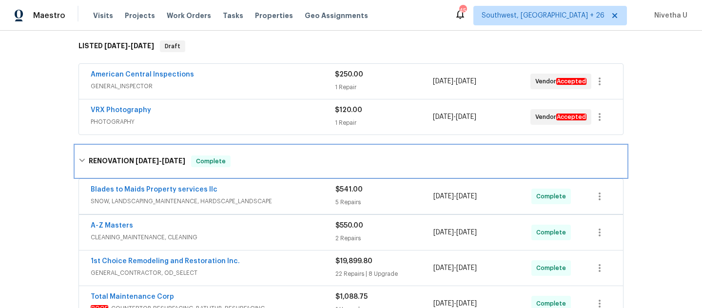
click at [275, 156] on div "RENOVATION 8/18/25 - 9/18/25 Complete" at bounding box center [350, 162] width 545 height 12
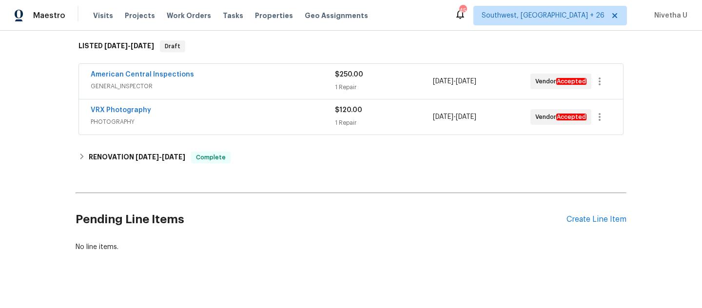
click at [270, 117] on span "PHOTOGRAPHY" at bounding box center [213, 122] width 244 height 10
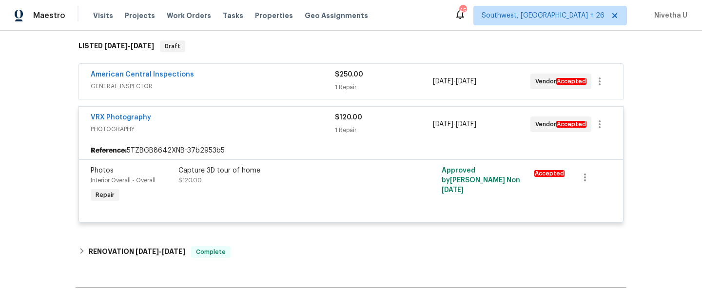
click at [271, 124] on span "PHOTOGRAPHY" at bounding box center [213, 129] width 244 height 10
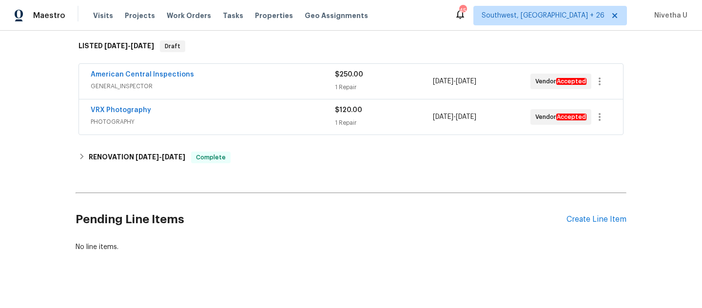
click at [261, 81] on span "GENERAL_INSPECTOR" at bounding box center [213, 86] width 244 height 10
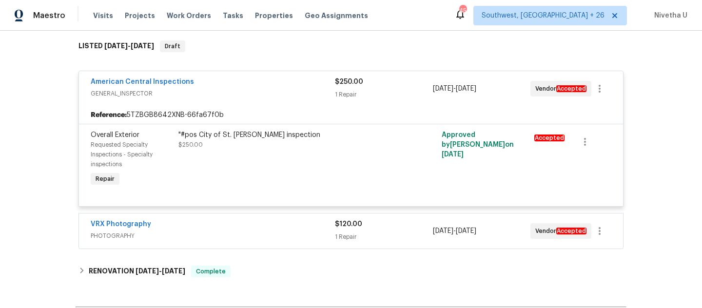
click at [261, 77] on div "American Central Inspections" at bounding box center [213, 83] width 244 height 12
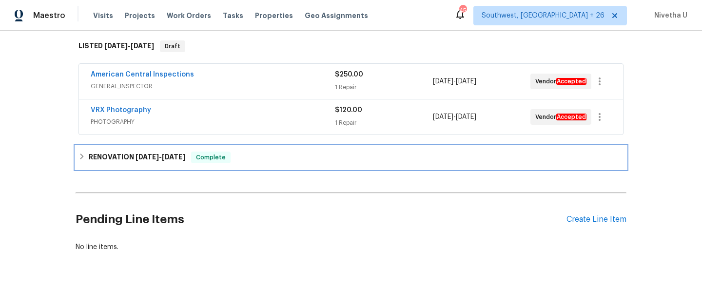
click at [251, 152] on div "RENOVATION 8/18/25 - 9/18/25 Complete" at bounding box center [350, 158] width 545 height 12
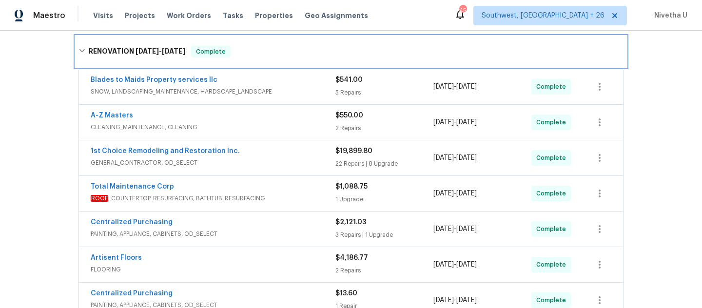
scroll to position [469, 0]
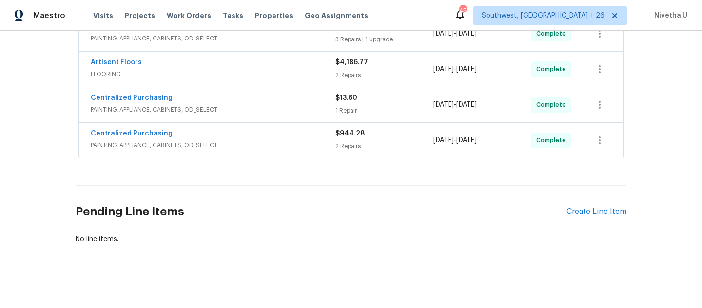
click at [283, 129] on div "Centralized Purchasing" at bounding box center [213, 135] width 245 height 12
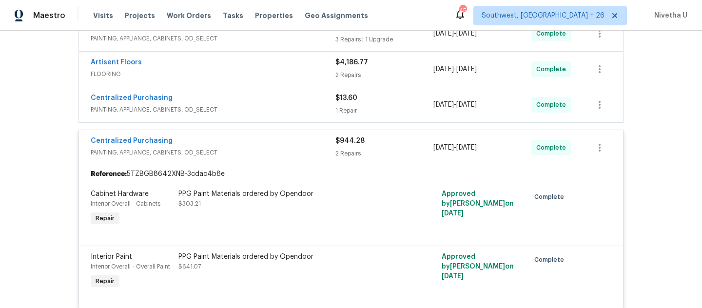
click at [280, 105] on span "PAINTING, APPLIANCE, CABINETS, OD_SELECT" at bounding box center [213, 110] width 245 height 10
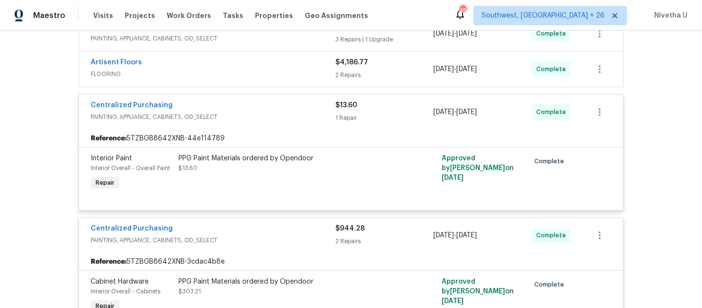
scroll to position [391, 0]
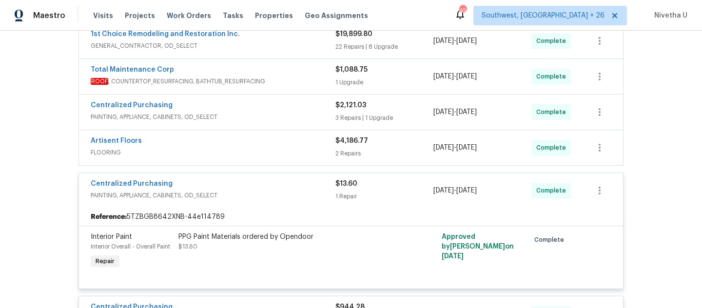
click at [262, 148] on span "FLOORING" at bounding box center [213, 153] width 245 height 10
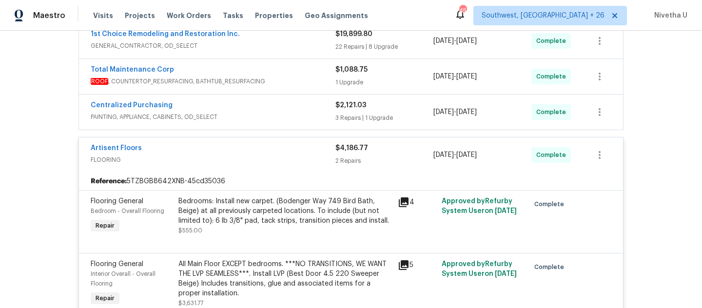
click at [289, 112] on span "PAINTING, APPLIANCE, CABINETS, OD_SELECT" at bounding box center [213, 117] width 245 height 10
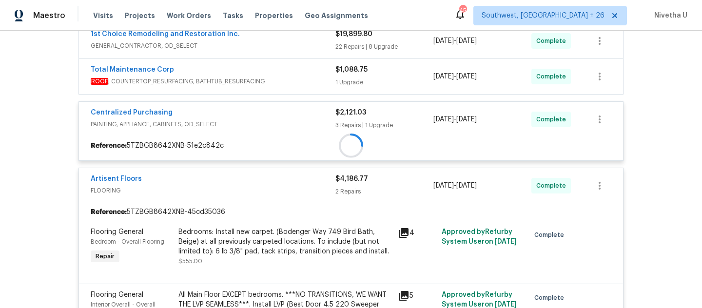
scroll to position [278, 0]
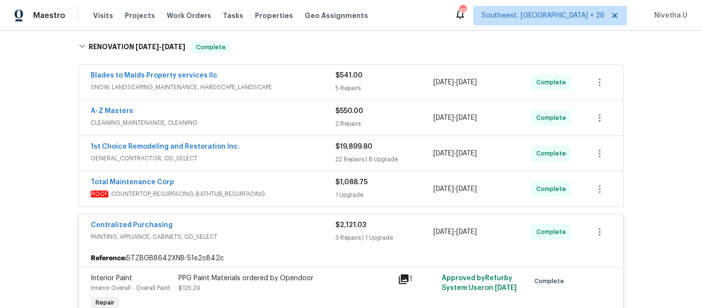
click at [285, 177] on div "Total Maintenance Corp" at bounding box center [213, 183] width 245 height 12
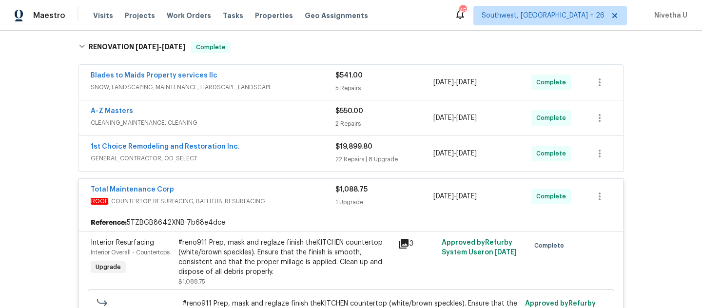
click at [285, 154] on span "GENERAL_CONTRACTOR, OD_SELECT" at bounding box center [213, 159] width 245 height 10
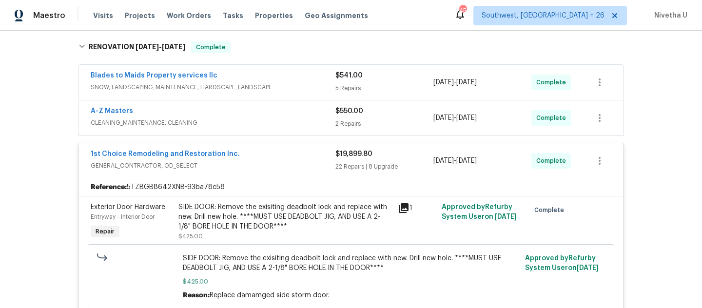
click at [283, 118] on span "CLEANING_MAINTENANCE, CLEANING" at bounding box center [213, 123] width 245 height 10
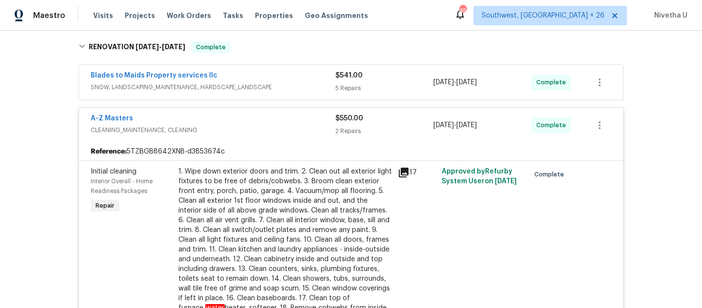
click at [309, 82] on span "SNOW, LANDSCAPING_MAINTENANCE, HARDSCAPE_LANDSCAPE" at bounding box center [213, 87] width 245 height 10
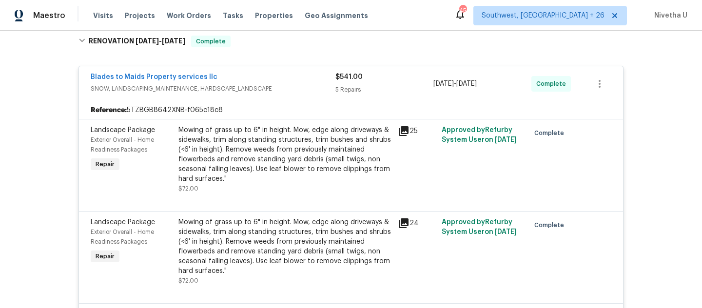
scroll to position [2214, 0]
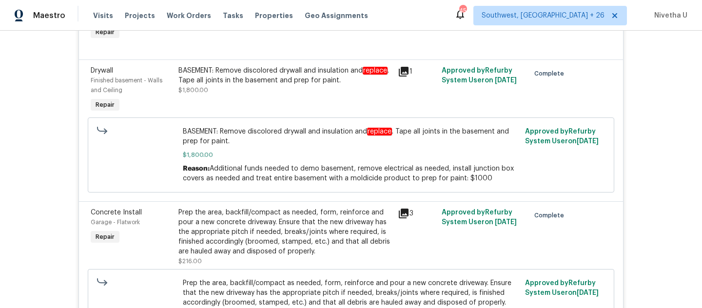
click at [342, 167] on span "Additional funds needed to demo basement, remove electrical as needed, install …" at bounding box center [348, 173] width 331 height 17
drag, startPoint x: 214, startPoint y: 58, endPoint x: 274, endPoint y: 58, distance: 60.5
click at [274, 66] on div "BASEMENT: Remove discolored drywall and insulation and replace . Tape all joint…" at bounding box center [285, 76] width 214 height 20
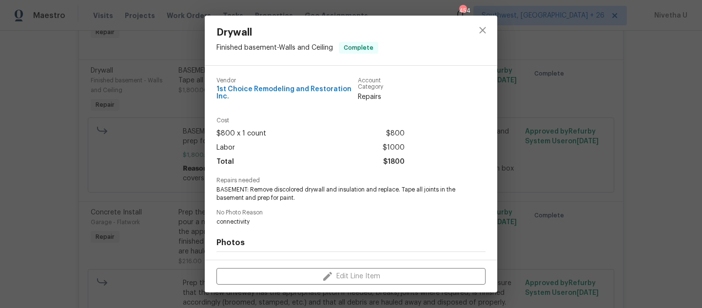
copy div "Remove discolored"
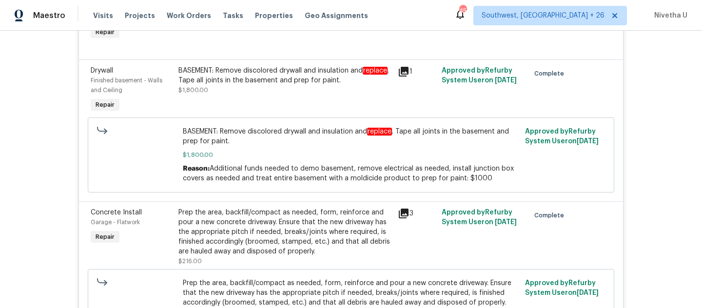
click at [307, 85] on div "BASEMENT: Remove discolored drywall and insulation and replace . Tape all joint…" at bounding box center [285, 90] width 219 height 55
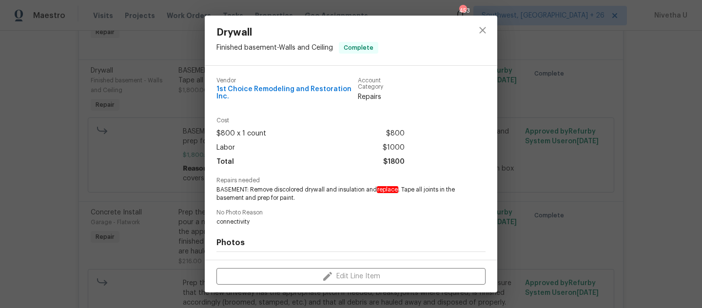
scroll to position [131, 0]
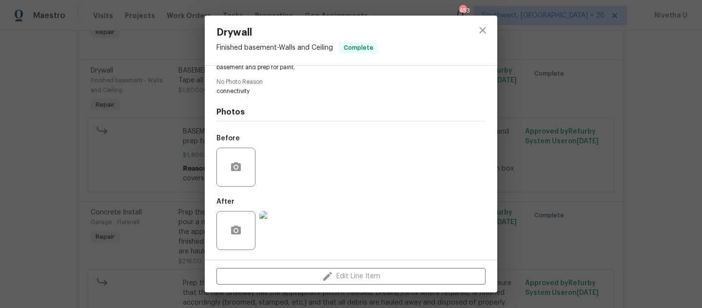
click at [276, 233] on img at bounding box center [278, 230] width 39 height 39
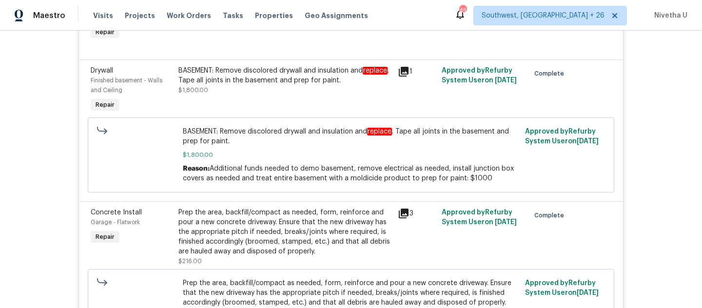
click at [274, 88] on div "BASEMENT: Remove discolored drywall and insulation and replace . Tape all joint…" at bounding box center [285, 90] width 219 height 55
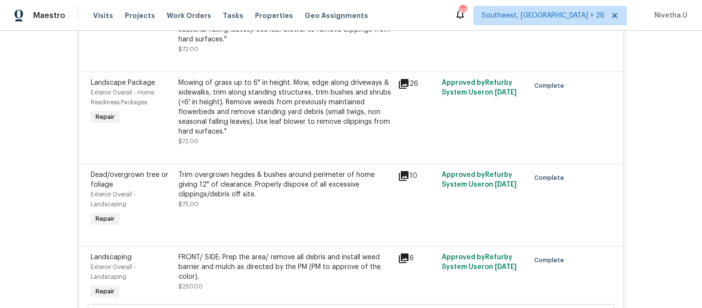
scroll to position [2214, 0]
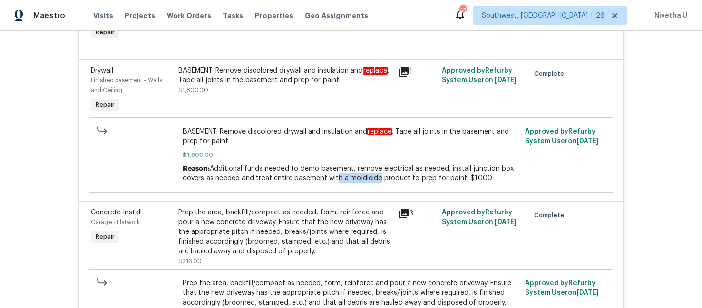
drag, startPoint x: 373, startPoint y: 168, endPoint x: 332, endPoint y: 168, distance: 41.9
click at [332, 168] on span "Additional funds needed to demo basement, remove electrical as needed, install …" at bounding box center [348, 173] width 331 height 17
drag, startPoint x: 267, startPoint y: 167, endPoint x: 319, endPoint y: 167, distance: 52.7
click at [319, 167] on span "Additional funds needed to demo basement, remove electrical as needed, install …" at bounding box center [348, 173] width 331 height 17
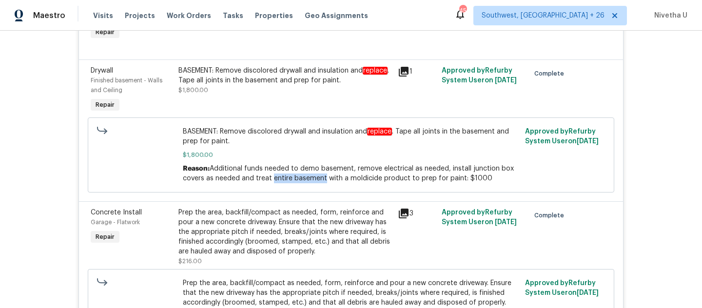
copy span "entire basement"
